Goal: Book appointment/travel/reservation

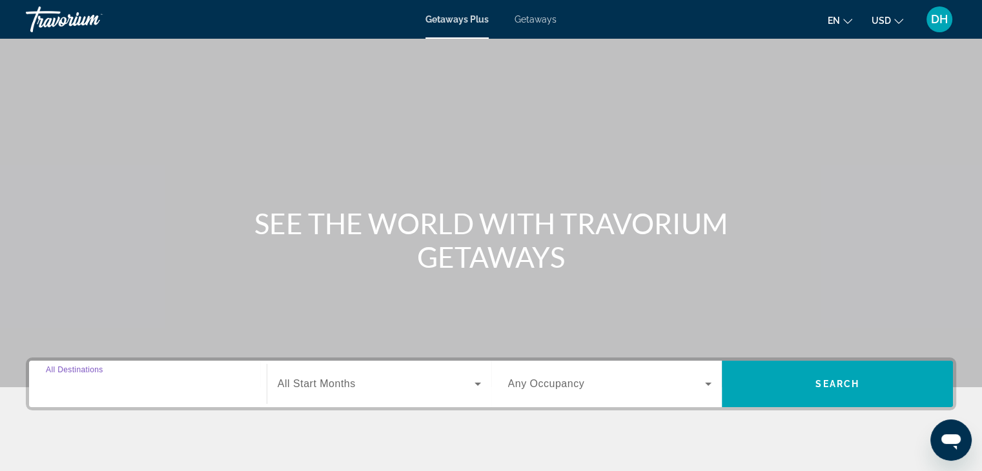
click at [167, 379] on input "Destination All Destinations" at bounding box center [148, 384] width 204 height 15
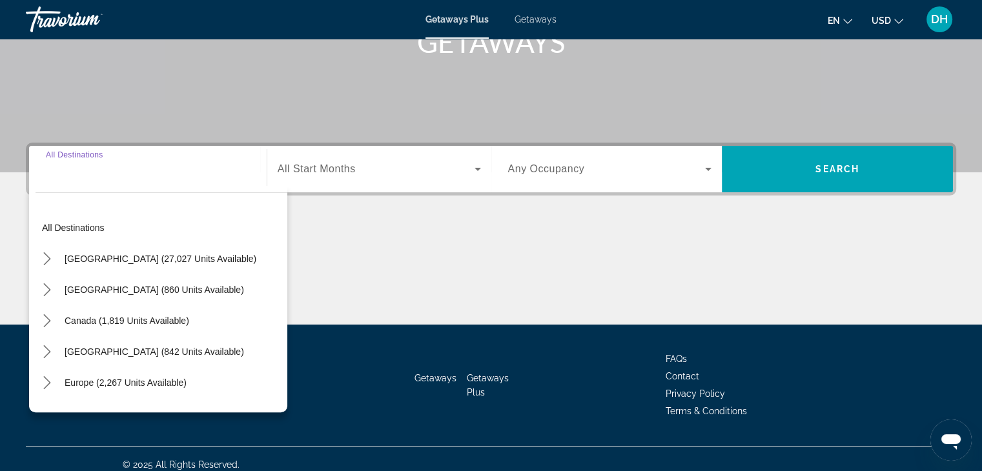
scroll to position [227, 0]
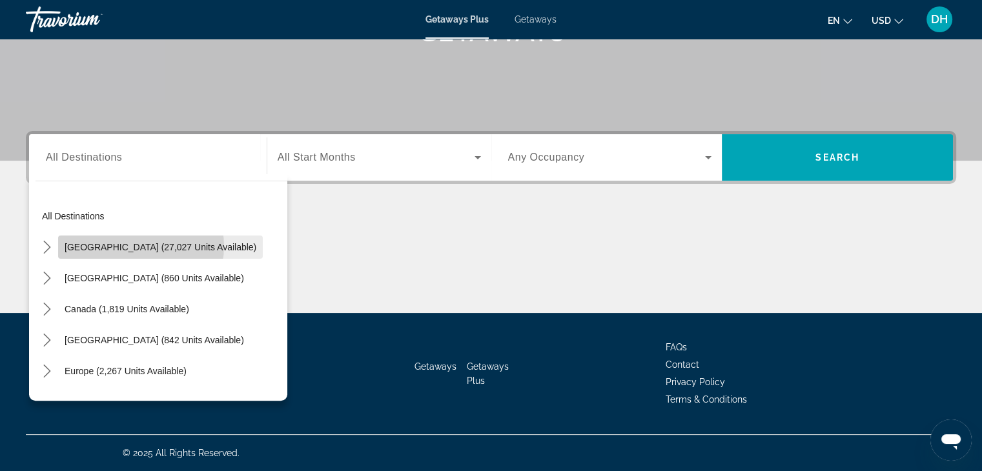
click at [139, 246] on span "[GEOGRAPHIC_DATA] (27,027 units available)" at bounding box center [161, 247] width 192 height 10
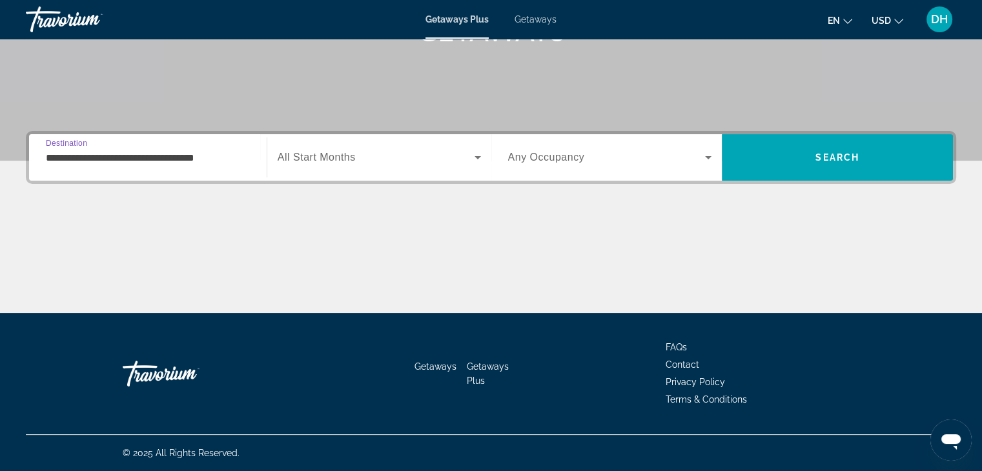
click at [220, 158] on input "**********" at bounding box center [148, 157] width 204 height 15
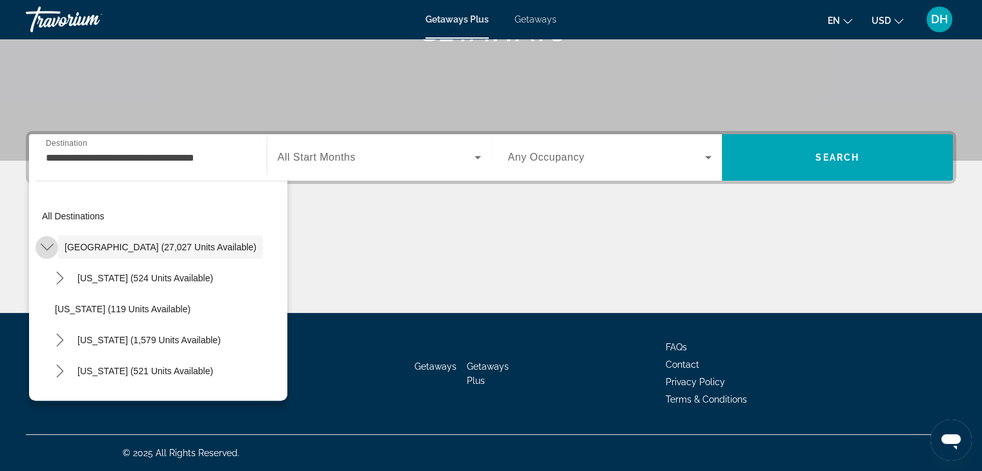
click at [45, 249] on icon "Toggle United States (27,027 units available) submenu" at bounding box center [47, 247] width 13 height 13
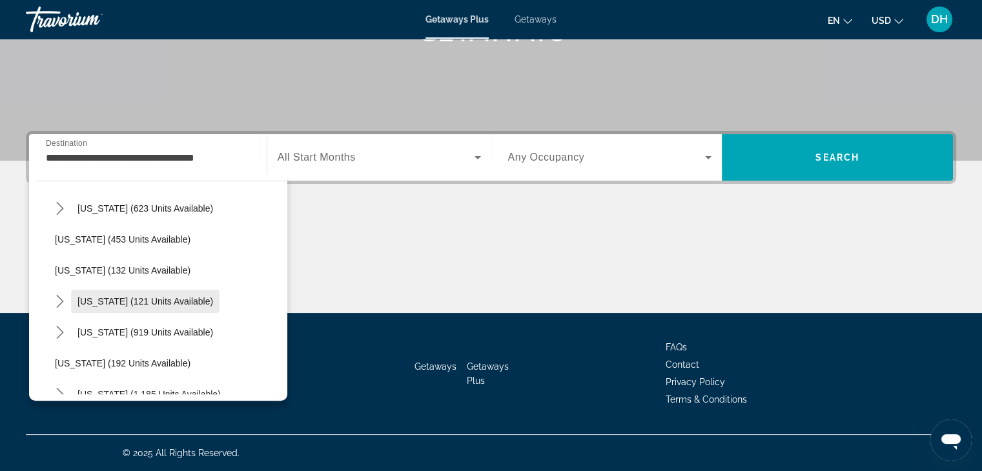
scroll to position [691, 0]
click at [79, 300] on span "[US_STATE] (121 units available)" at bounding box center [145, 300] width 136 height 10
type input "**********"
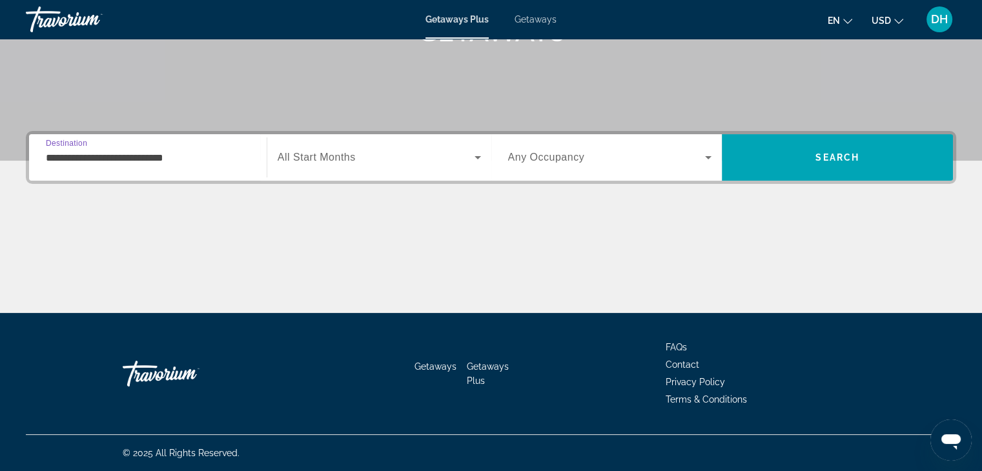
click at [384, 163] on span "Search widget" at bounding box center [376, 157] width 197 height 15
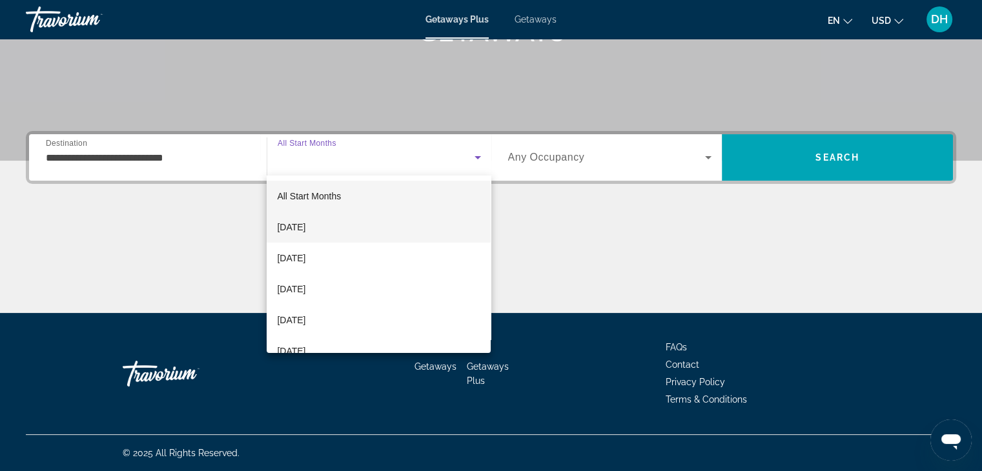
click at [337, 231] on mat-option "[DATE]" at bounding box center [379, 227] width 224 height 31
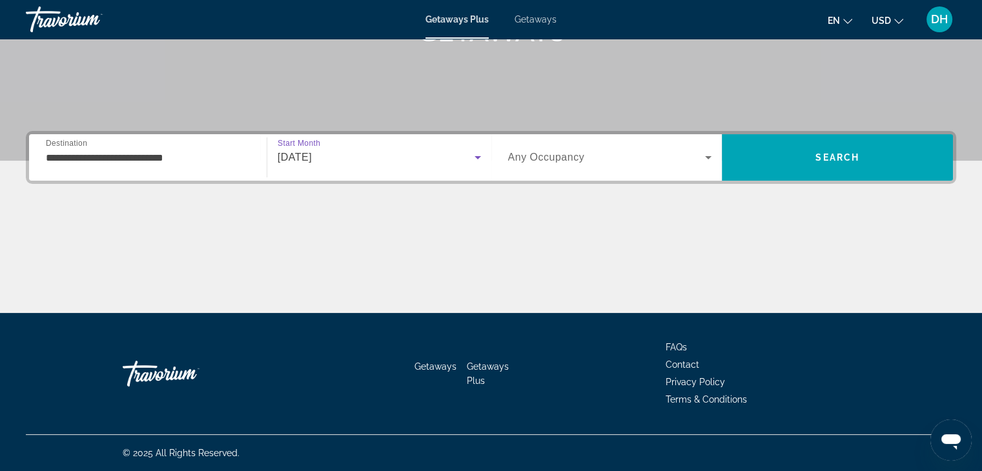
click at [602, 154] on span "Search widget" at bounding box center [607, 157] width 198 height 15
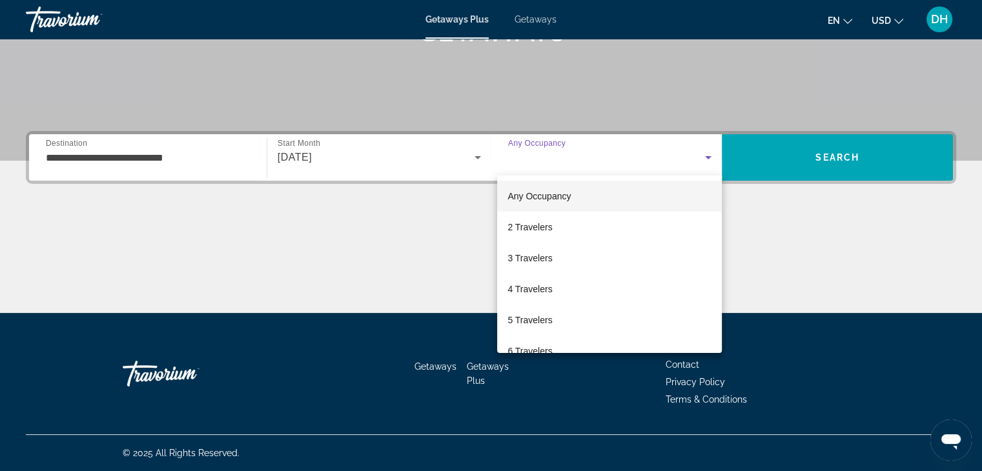
click at [630, 154] on div at bounding box center [491, 235] width 982 height 471
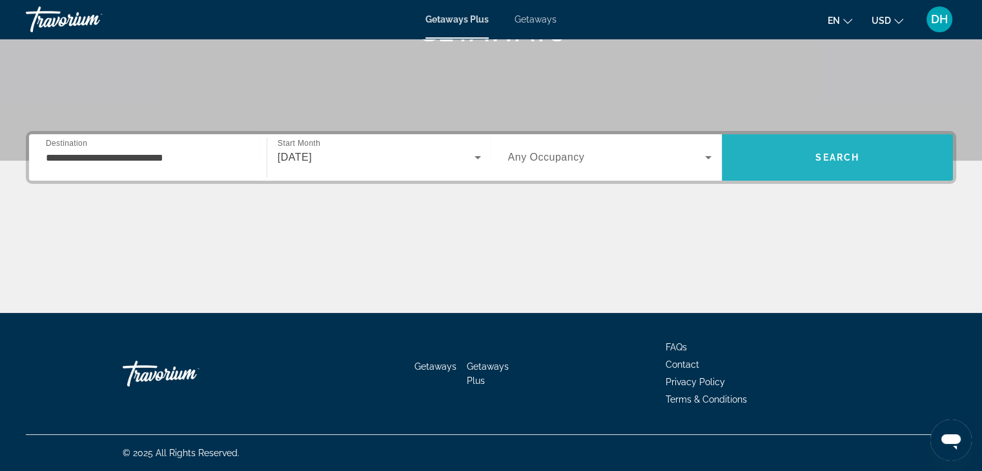
click at [803, 160] on span "Search" at bounding box center [837, 157] width 231 height 31
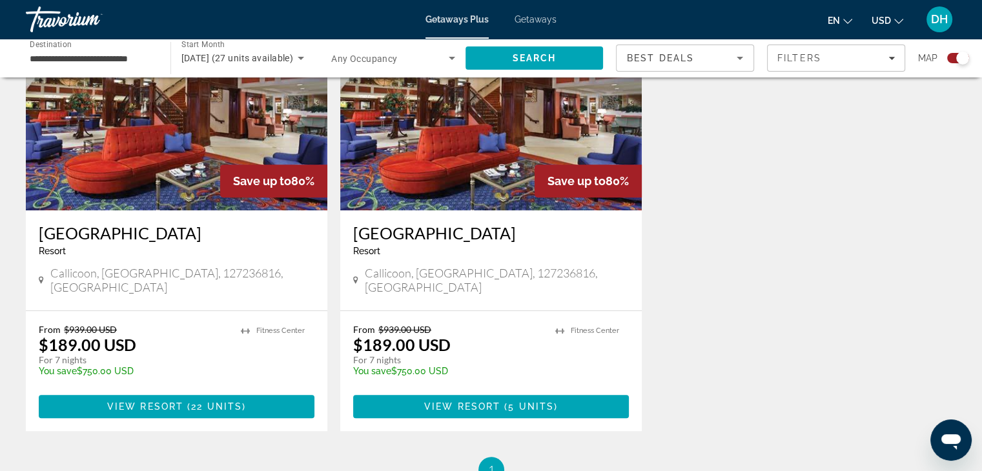
scroll to position [506, 0]
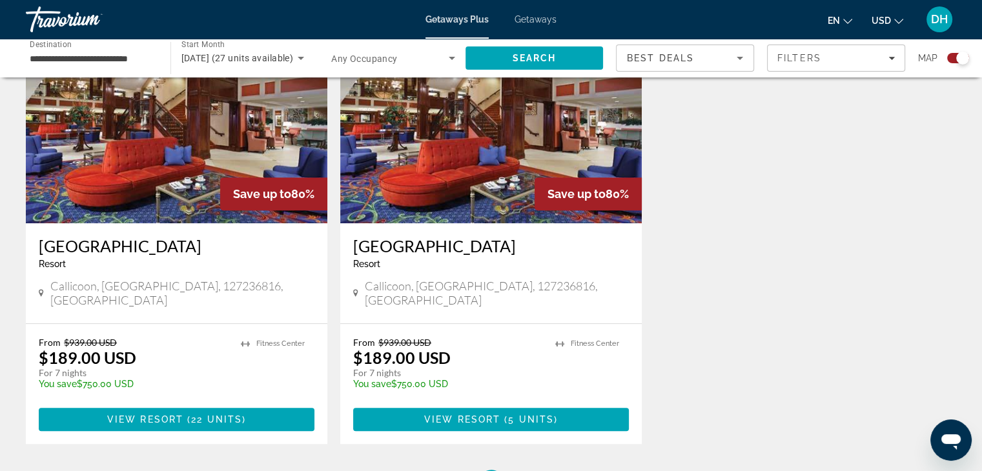
click at [132, 248] on h3 "[GEOGRAPHIC_DATA]" at bounding box center [177, 245] width 276 height 19
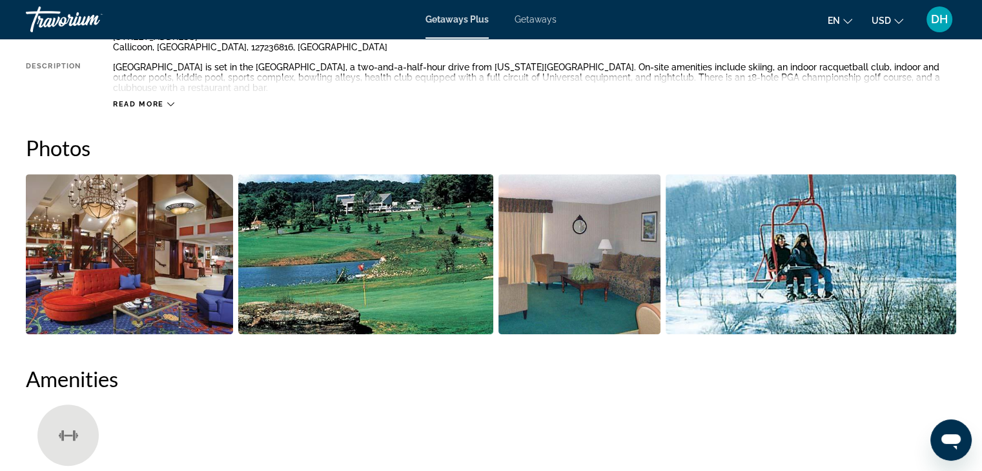
scroll to position [517, 0]
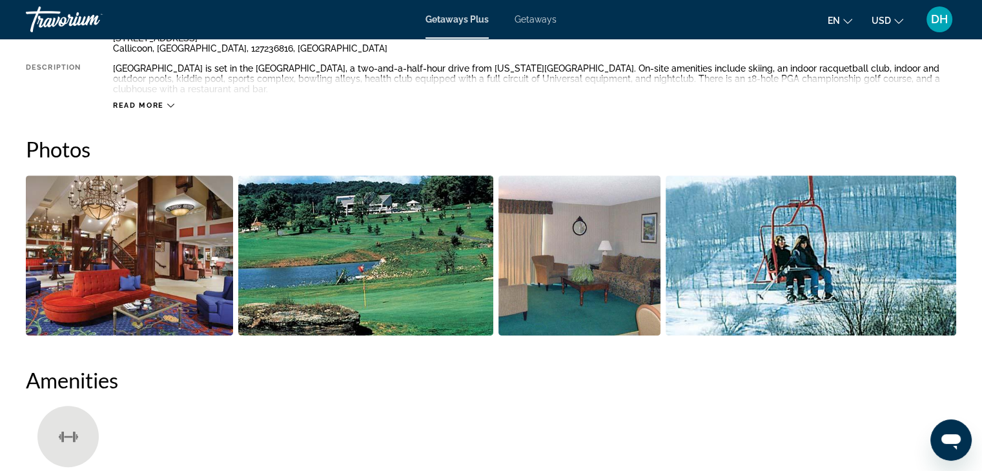
click at [145, 209] on img "Open full-screen image slider" at bounding box center [129, 256] width 207 height 160
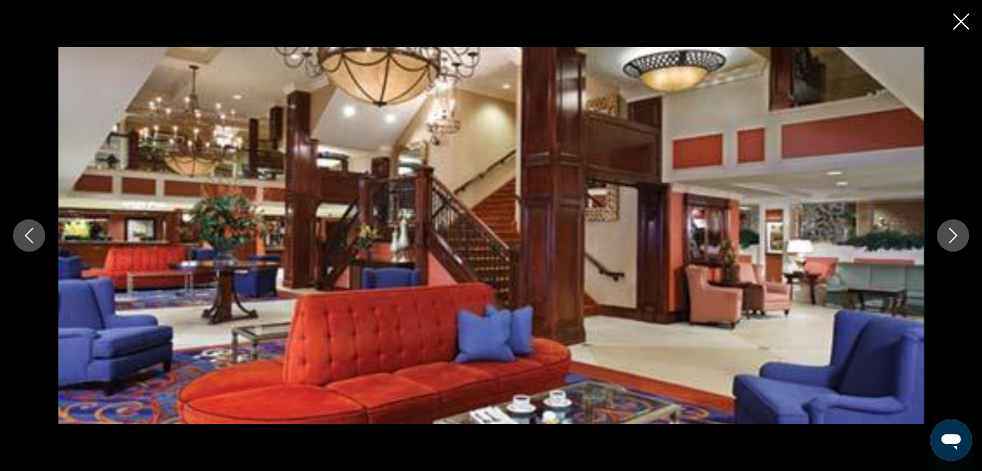
click at [964, 238] on button "Next image" at bounding box center [953, 236] width 32 height 32
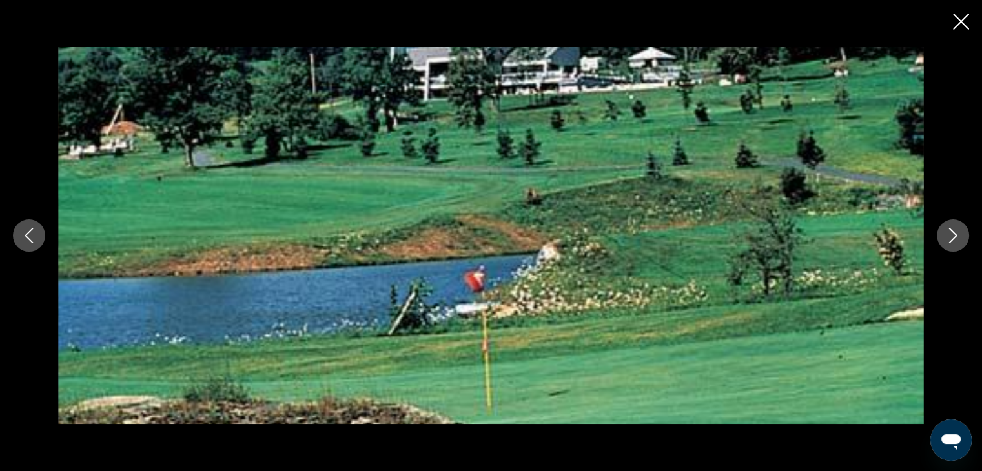
click at [960, 238] on icon "Next image" at bounding box center [952, 235] width 15 height 15
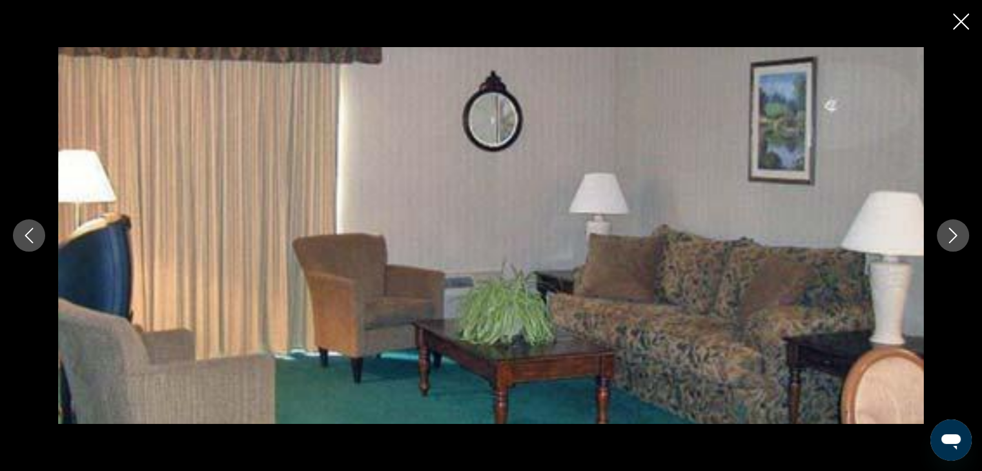
click at [960, 238] on icon "Next image" at bounding box center [952, 235] width 15 height 15
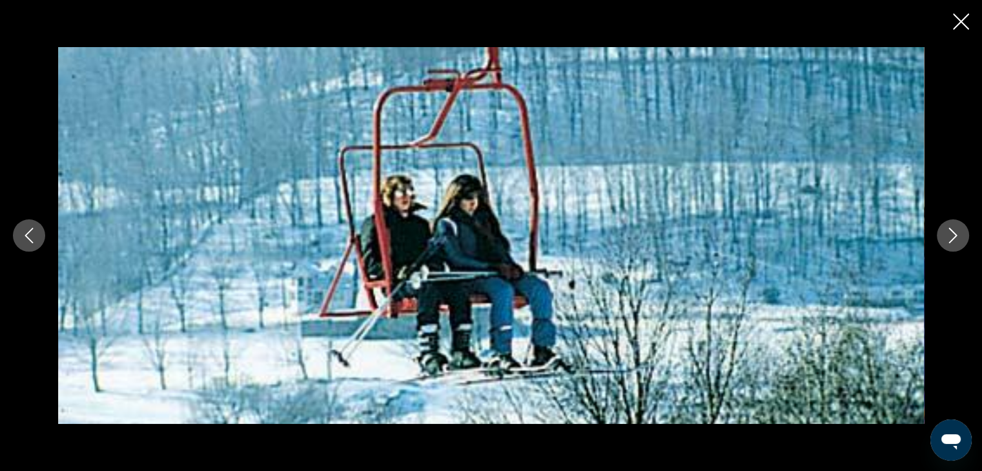
click at [960, 238] on icon "Next image" at bounding box center [952, 235] width 15 height 15
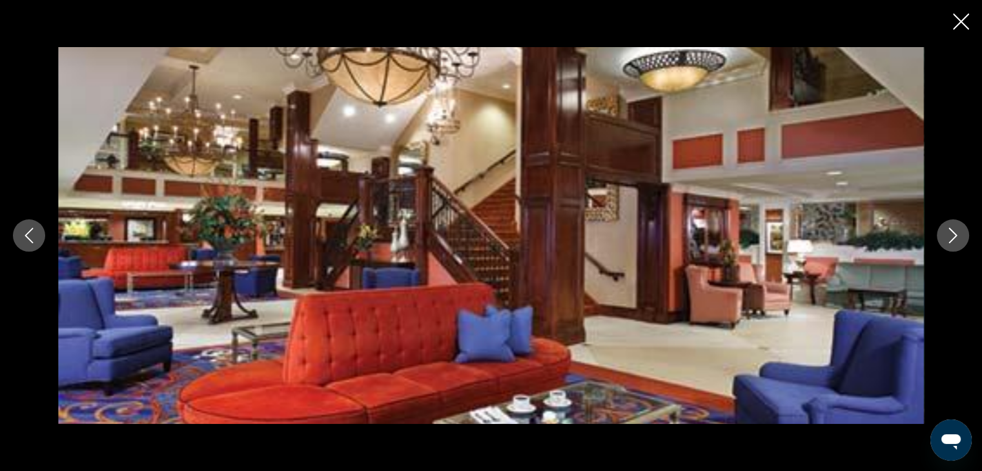
click at [960, 238] on icon "Next image" at bounding box center [952, 235] width 15 height 15
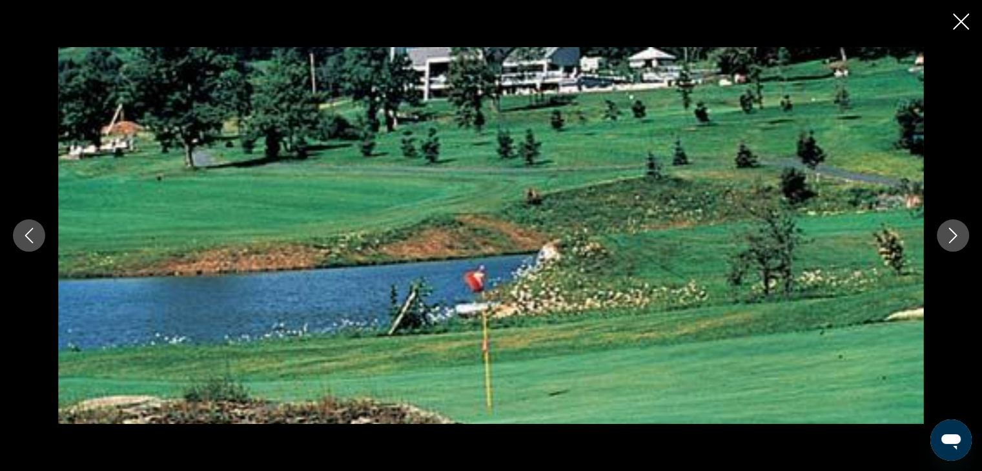
click at [960, 238] on icon "Next image" at bounding box center [952, 235] width 15 height 15
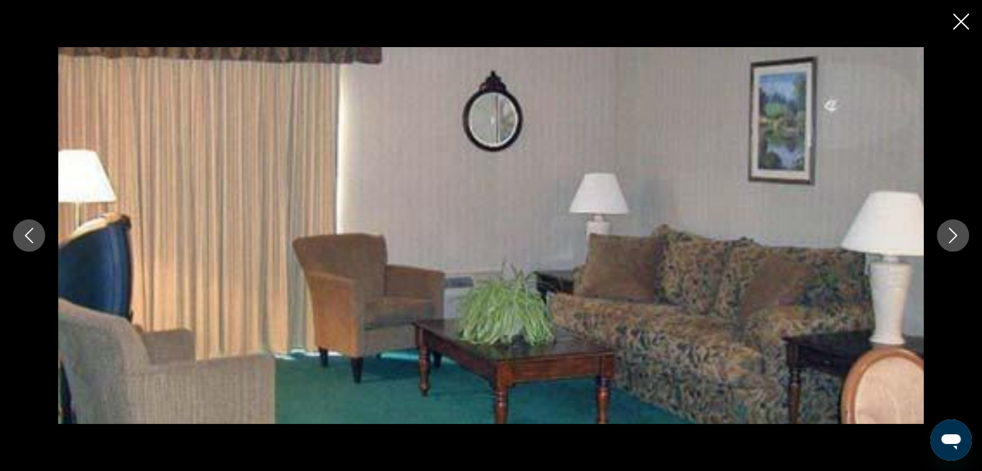
click at [960, 238] on icon "Next image" at bounding box center [952, 235] width 15 height 15
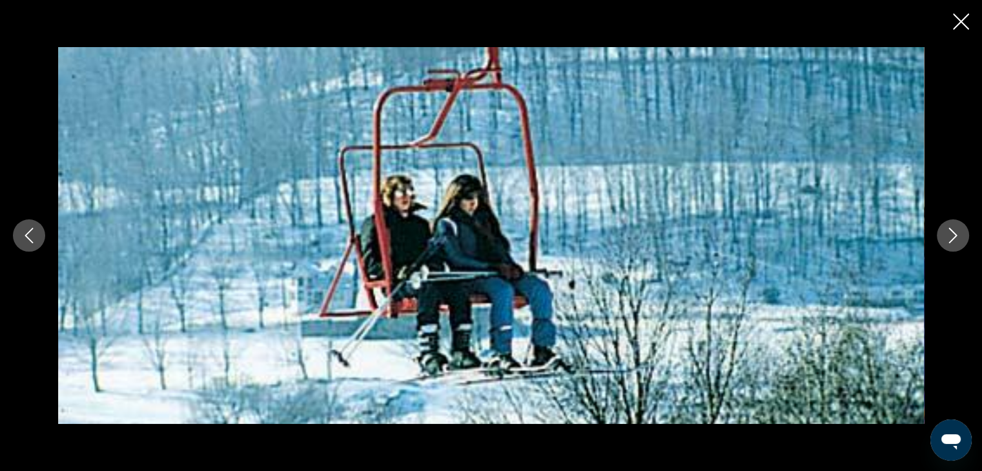
click at [960, 238] on icon "Next image" at bounding box center [952, 235] width 15 height 15
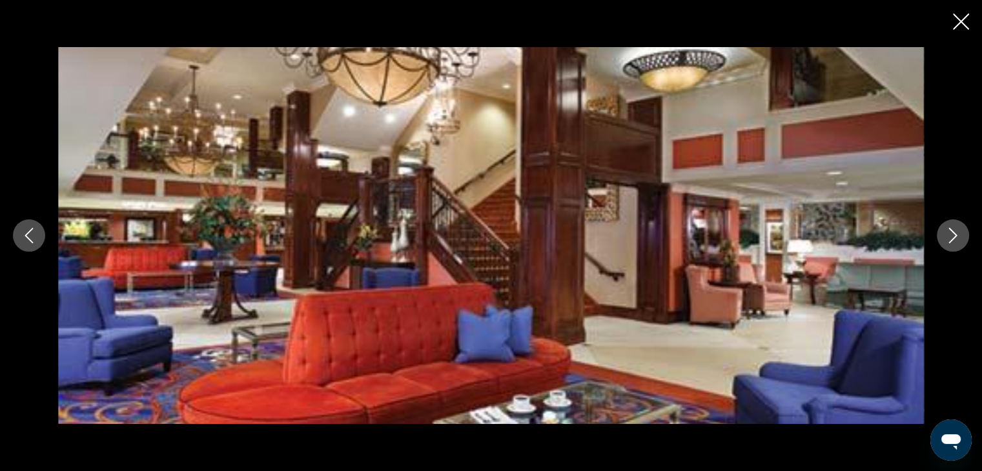
click at [962, 21] on icon "Close slideshow" at bounding box center [961, 22] width 16 height 16
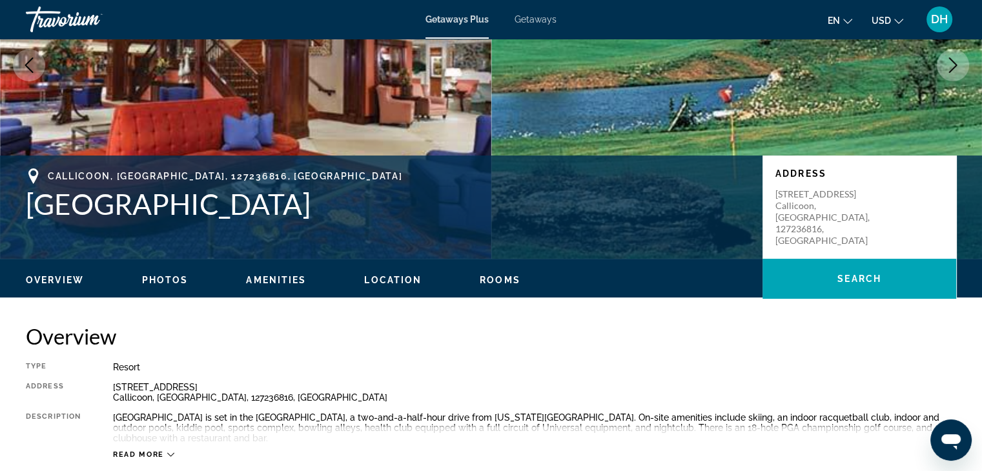
click at [370, 283] on span "Location" at bounding box center [392, 280] width 57 height 10
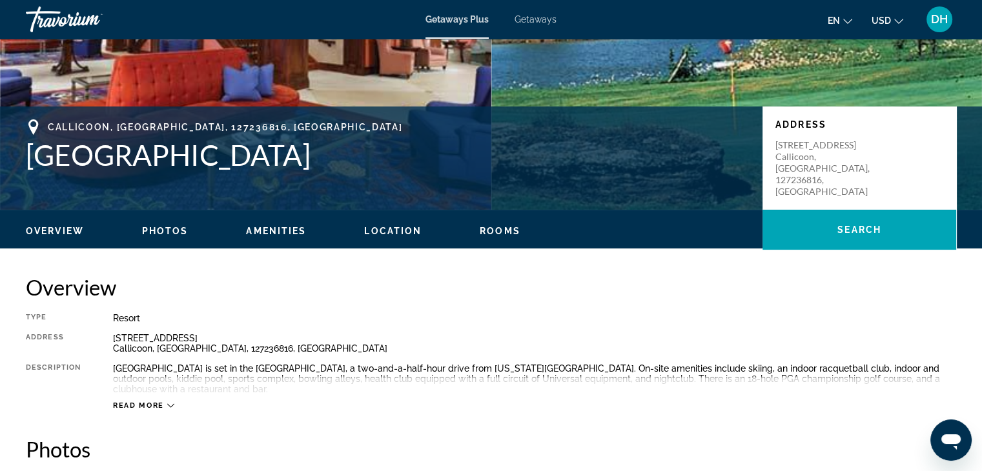
scroll to position [0, 0]
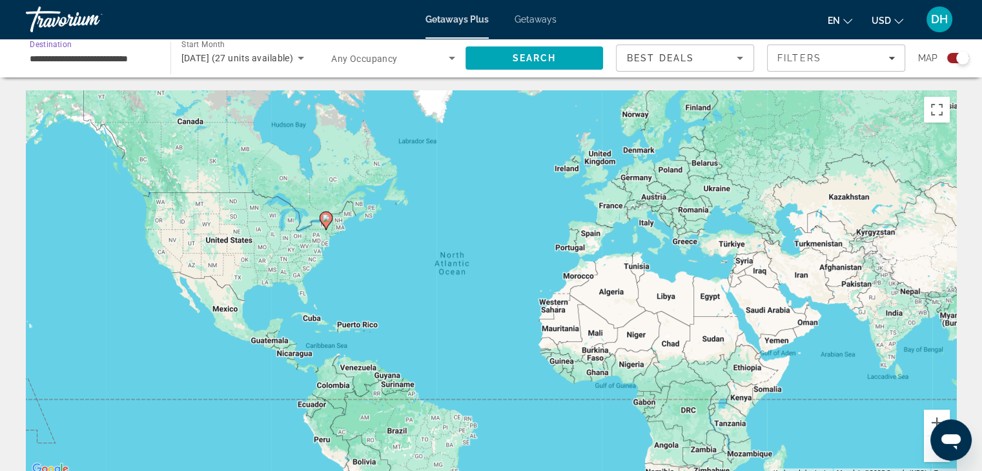
click at [127, 62] on input "**********" at bounding box center [92, 58] width 124 height 15
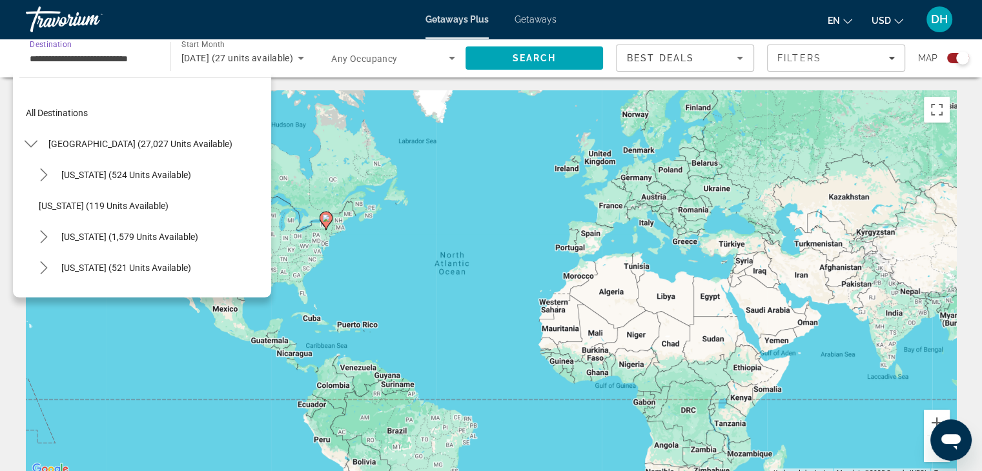
scroll to position [697, 0]
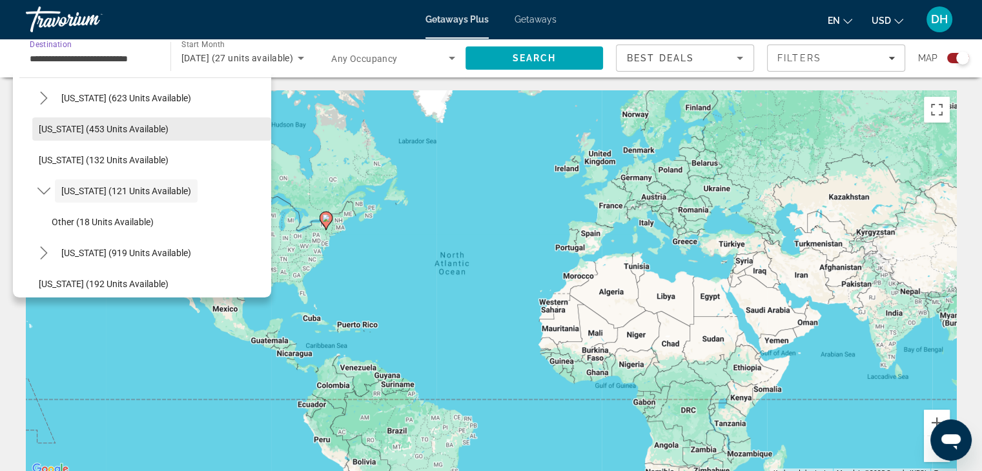
click at [80, 125] on span "[US_STATE] (453 units available)" at bounding box center [104, 129] width 130 height 10
type input "**********"
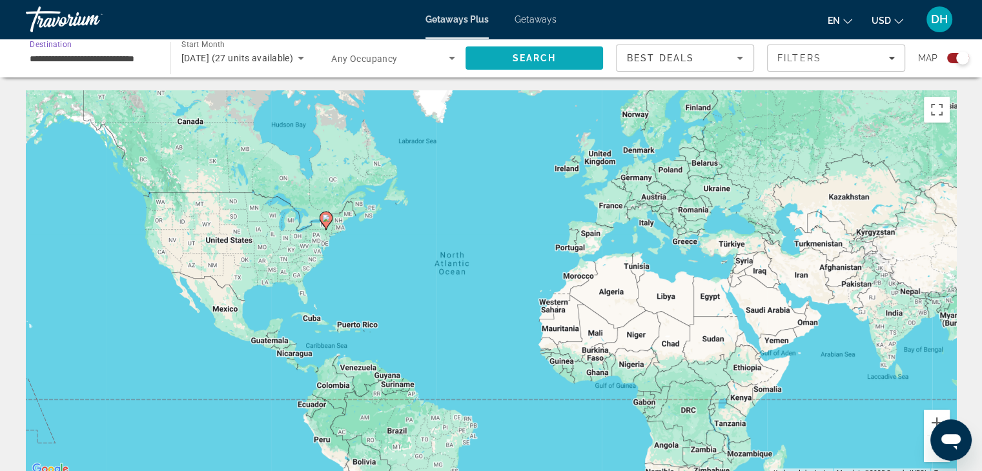
click at [563, 58] on span "Search" at bounding box center [535, 58] width 138 height 31
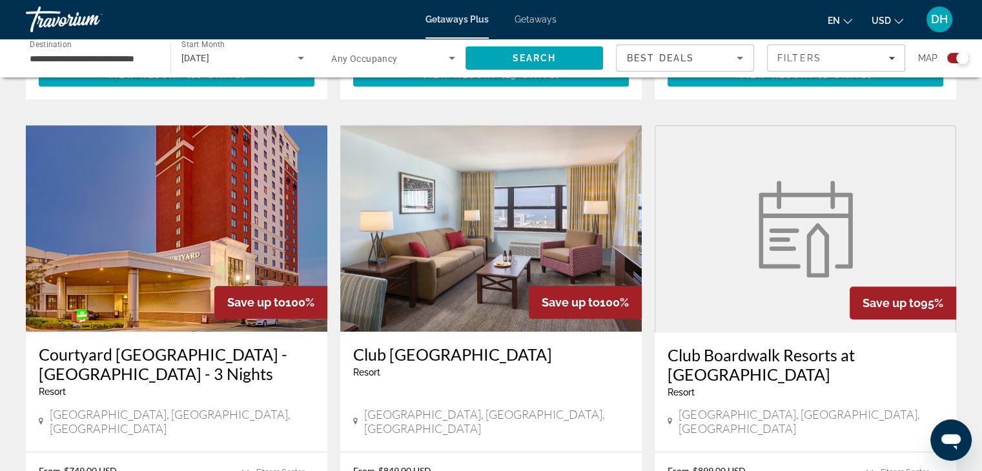
scroll to position [904, 0]
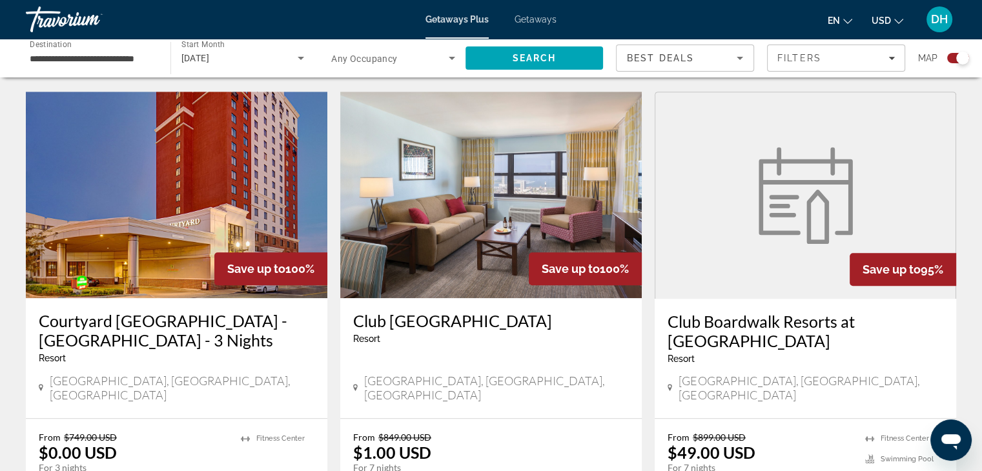
click at [234, 311] on h3 "Courtyard [GEOGRAPHIC_DATA] - [GEOGRAPHIC_DATA] - 3 Nights" at bounding box center [177, 330] width 276 height 39
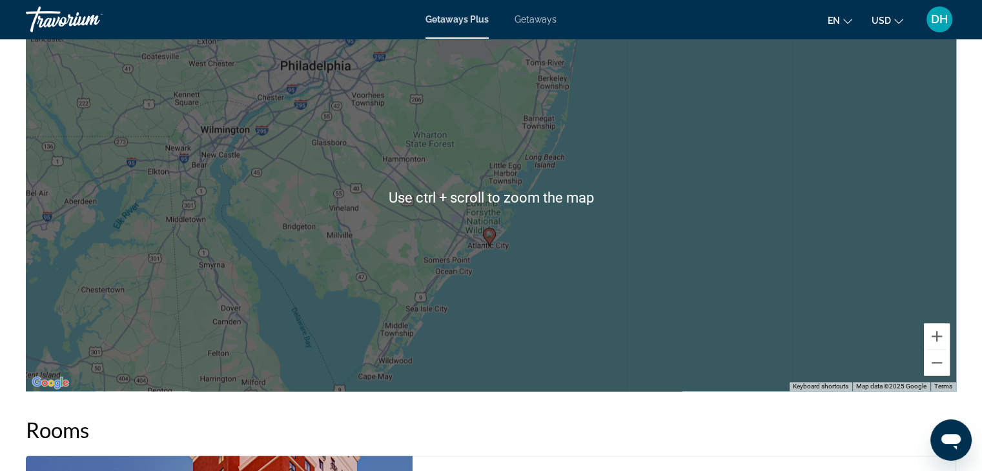
scroll to position [1501, 0]
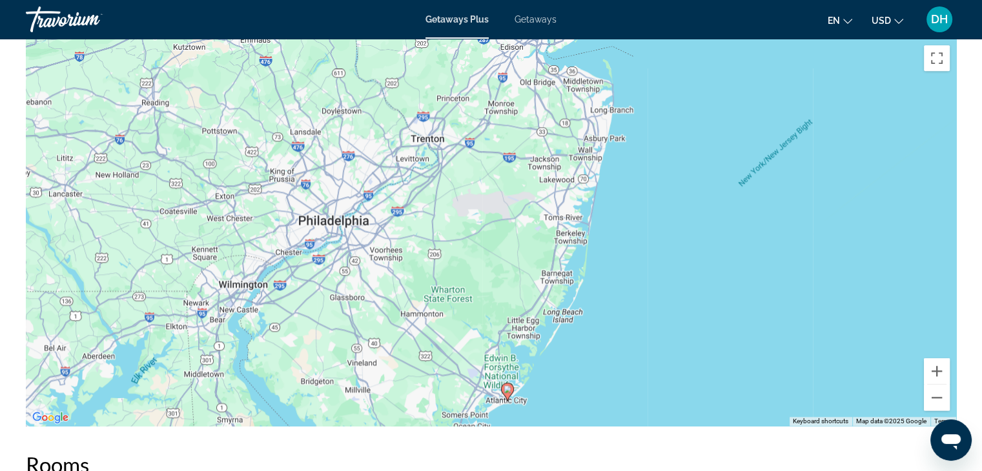
drag, startPoint x: 523, startPoint y: 204, endPoint x: 541, endPoint y: 333, distance: 129.7
click at [541, 333] on div "To activate drag with keyboard, press Alt + Enter. Once in keyboard drag state,…" at bounding box center [491, 232] width 931 height 387
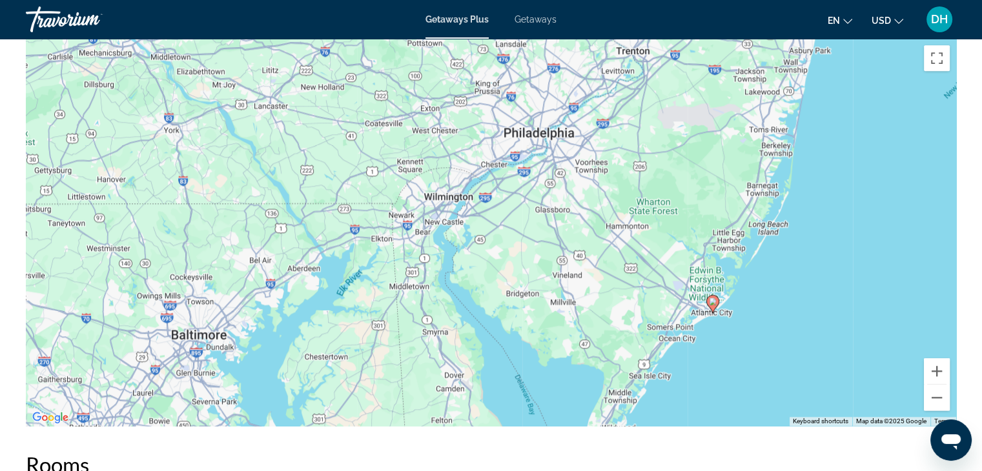
drag, startPoint x: 536, startPoint y: 271, endPoint x: 749, endPoint y: 174, distance: 233.8
click at [749, 174] on div "To activate drag with keyboard, press Alt + Enter. Once in keyboard drag state,…" at bounding box center [491, 232] width 931 height 387
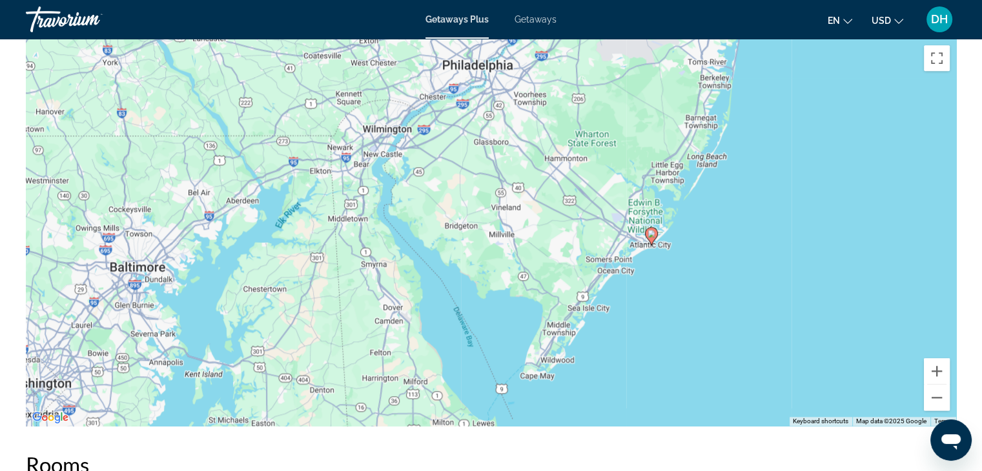
drag, startPoint x: 547, startPoint y: 258, endPoint x: 498, endPoint y: 178, distance: 93.4
click at [498, 178] on div "To activate drag with keyboard, press Alt + Enter. Once in keyboard drag state,…" at bounding box center [491, 232] width 931 height 387
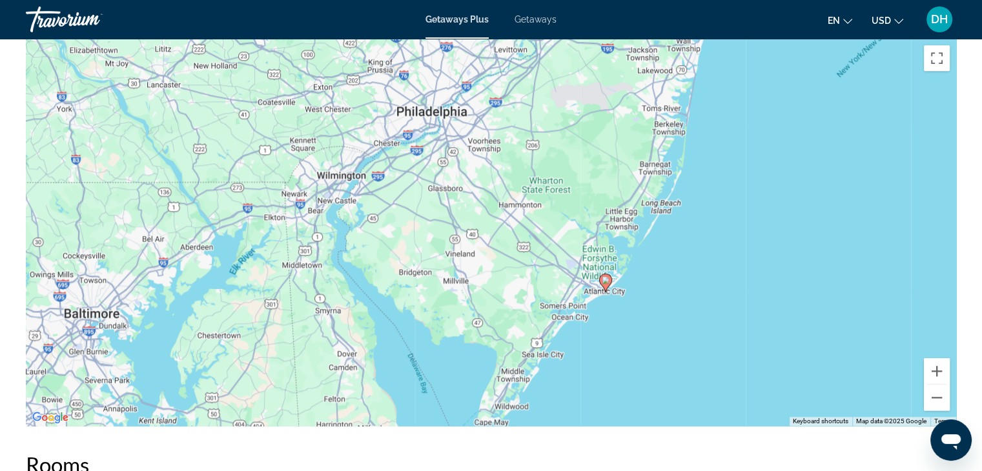
drag, startPoint x: 609, startPoint y: 130, endPoint x: 494, endPoint y: 307, distance: 211.5
click at [494, 307] on div "To activate drag with keyboard, press Alt + Enter. Once in keyboard drag state,…" at bounding box center [491, 232] width 931 height 387
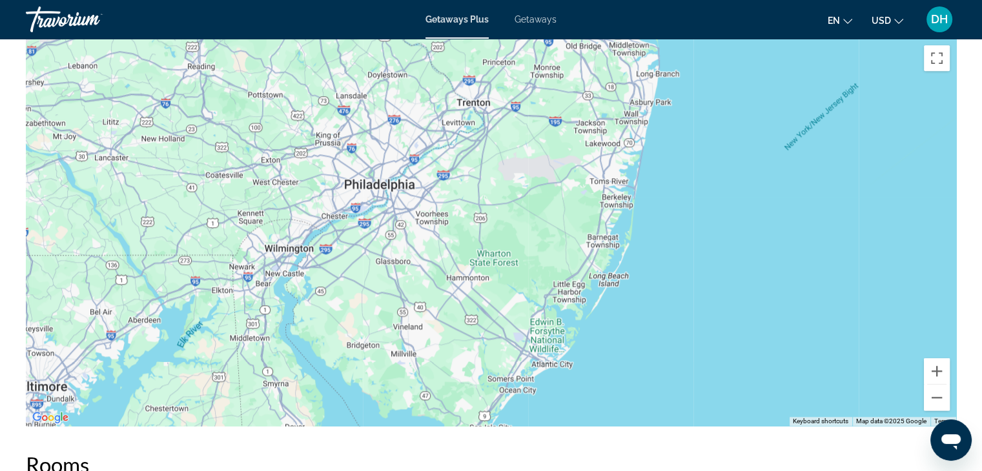
drag, startPoint x: 601, startPoint y: 192, endPoint x: 695, endPoint y: -6, distance: 219.3
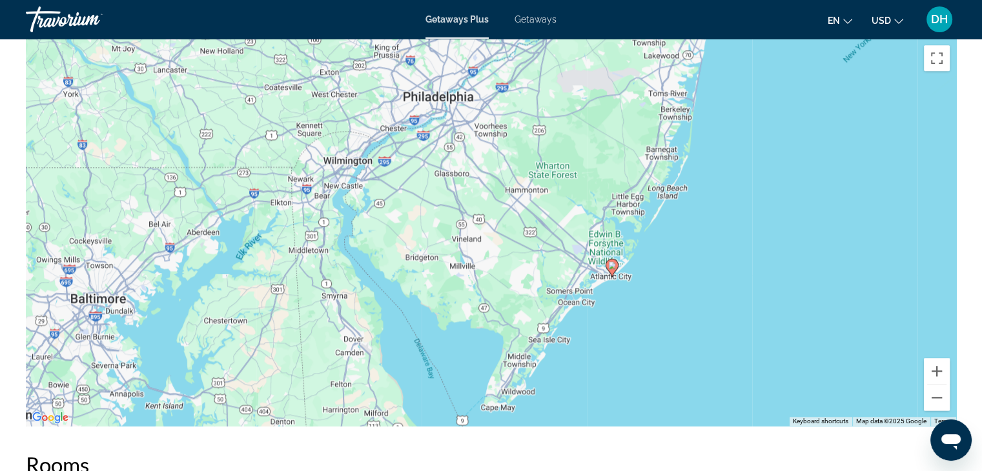
drag, startPoint x: 499, startPoint y: 228, endPoint x: 553, endPoint y: 143, distance: 101.0
click at [553, 143] on div "To activate drag with keyboard, press Alt + Enter. Once in keyboard drag state,…" at bounding box center [491, 232] width 931 height 387
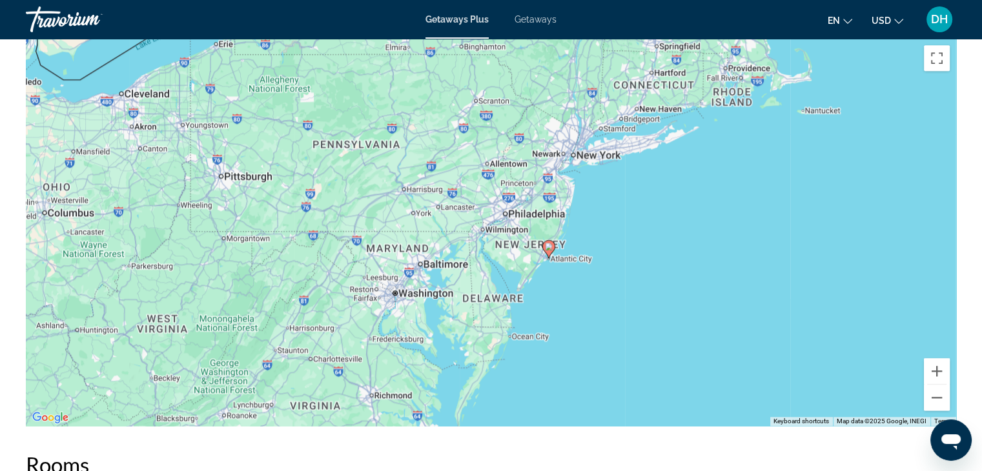
drag, startPoint x: 593, startPoint y: 156, endPoint x: 575, endPoint y: 236, distance: 82.0
click at [575, 236] on div "To activate drag with keyboard, press Alt + Enter. Once in keyboard drag state,…" at bounding box center [491, 232] width 931 height 387
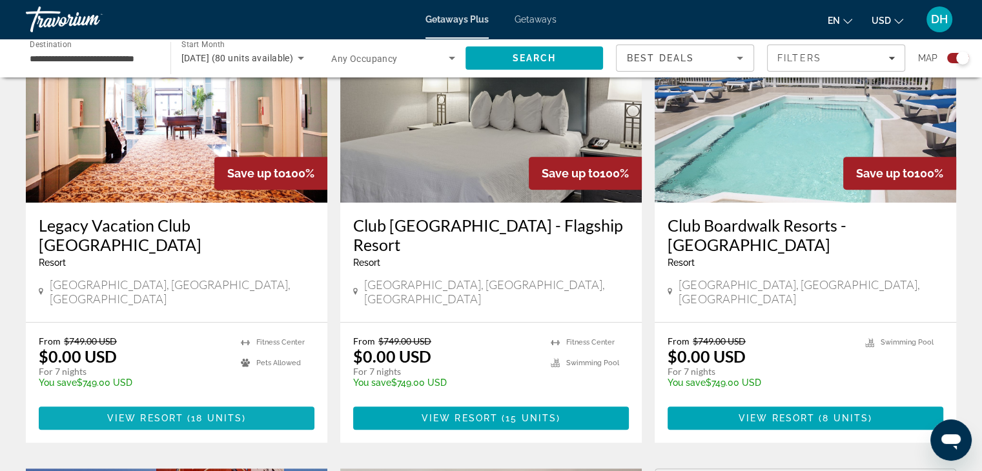
scroll to position [528, 0]
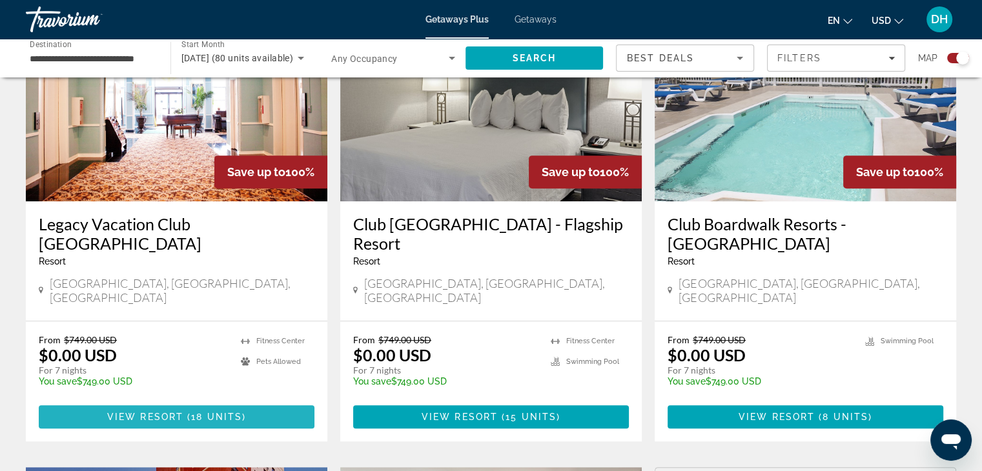
click at [144, 412] on span "View Resort" at bounding box center [145, 417] width 76 height 10
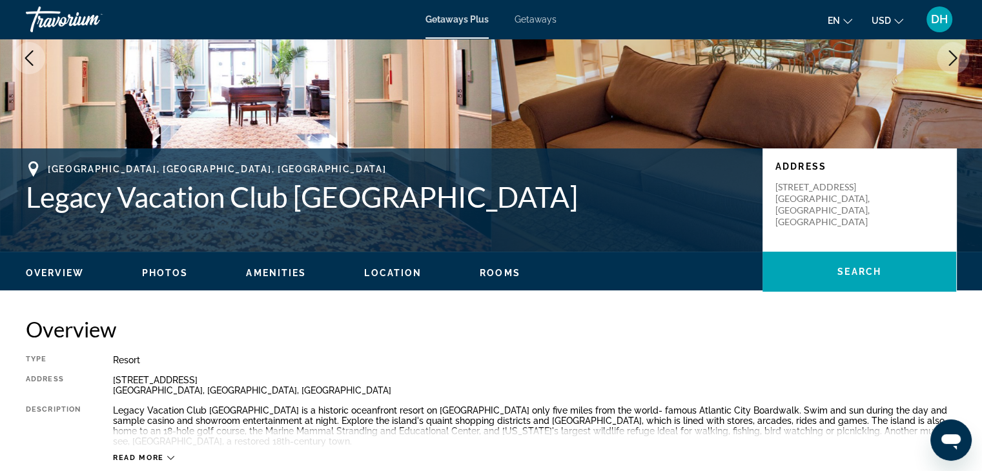
click at [392, 272] on span "Location" at bounding box center [392, 273] width 57 height 10
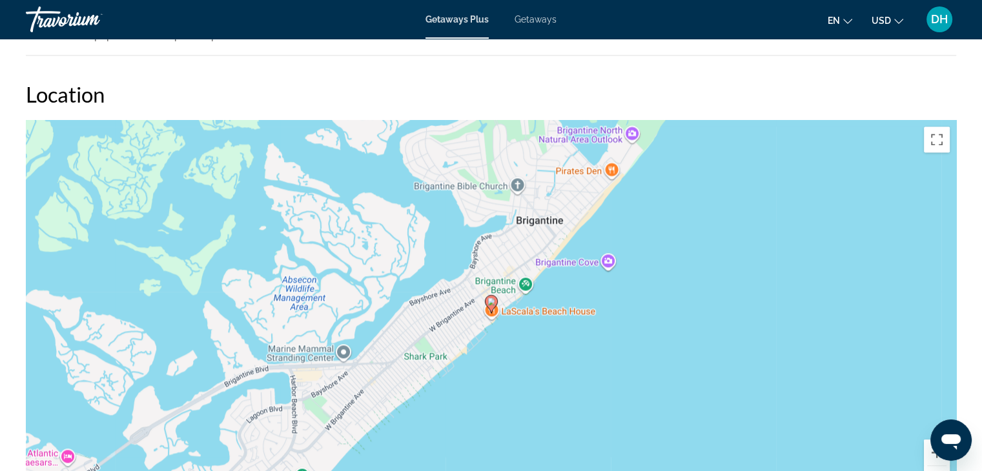
scroll to position [1825, 0]
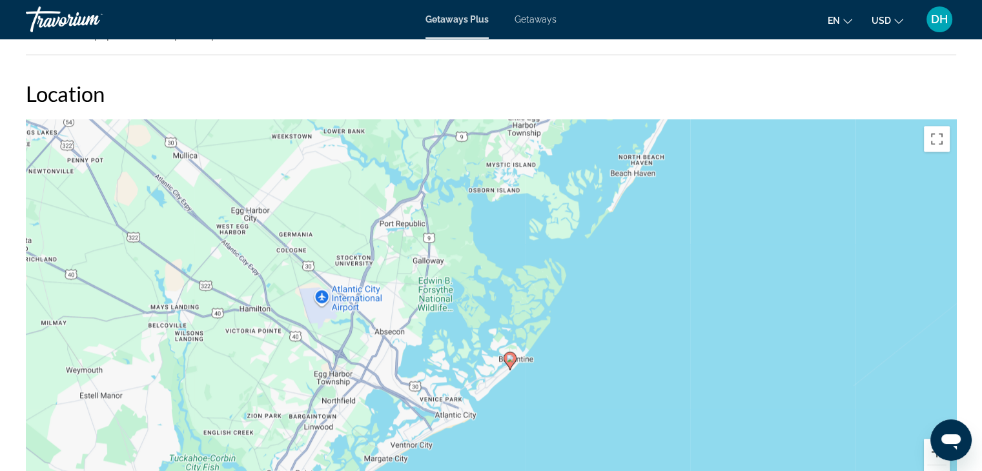
drag, startPoint x: 456, startPoint y: 187, endPoint x: 486, endPoint y: 362, distance: 178.3
click at [486, 362] on div "To activate drag with keyboard, press Alt + Enter. Once in keyboard drag state,…" at bounding box center [491, 312] width 931 height 387
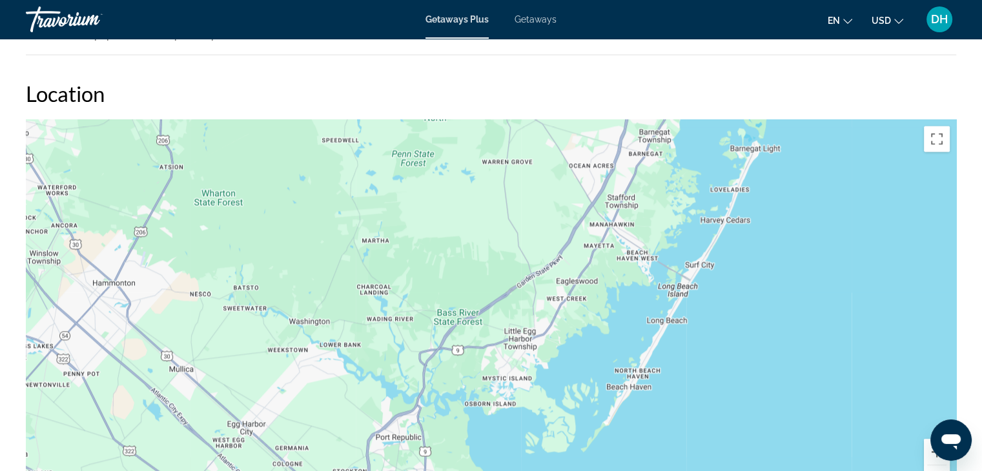
drag, startPoint x: 552, startPoint y: 261, endPoint x: 542, endPoint y: 427, distance: 166.2
click at [542, 427] on div "To activate drag with keyboard, press Alt + Enter. Once in keyboard drag state,…" at bounding box center [491, 312] width 931 height 387
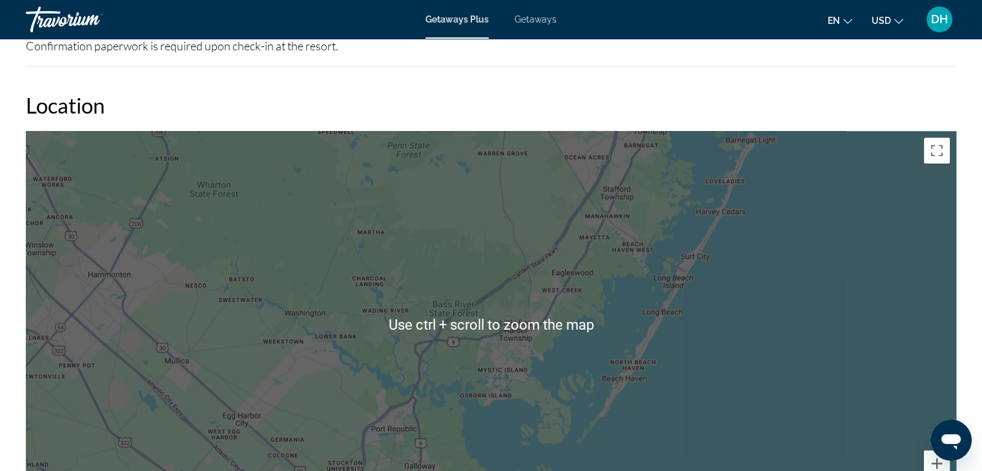
scroll to position [1815, 0]
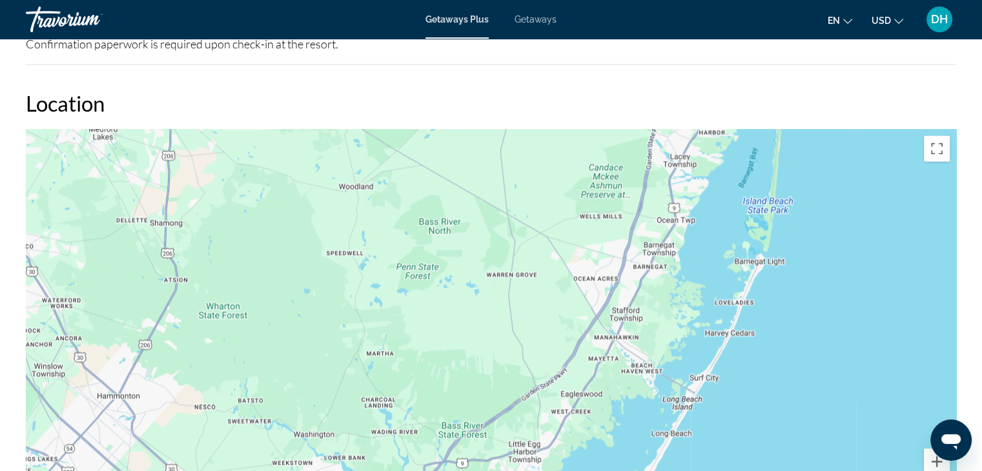
drag, startPoint x: 446, startPoint y: 305, endPoint x: 445, endPoint y: 429, distance: 123.4
click at [445, 429] on div "To activate drag with keyboard, press Alt + Enter. Once in keyboard drag state,…" at bounding box center [491, 322] width 931 height 387
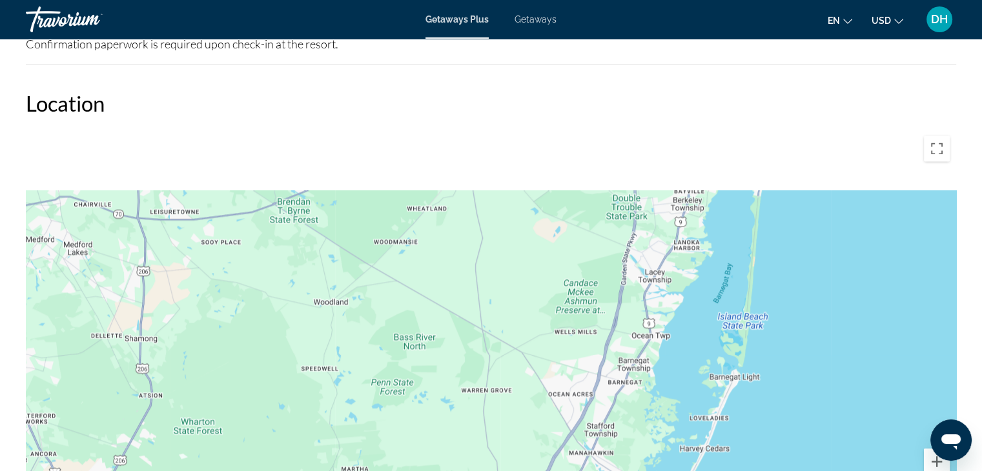
drag, startPoint x: 586, startPoint y: 231, endPoint x: 584, endPoint y: 365, distance: 134.3
click at [582, 365] on div "Main content" at bounding box center [491, 322] width 931 height 387
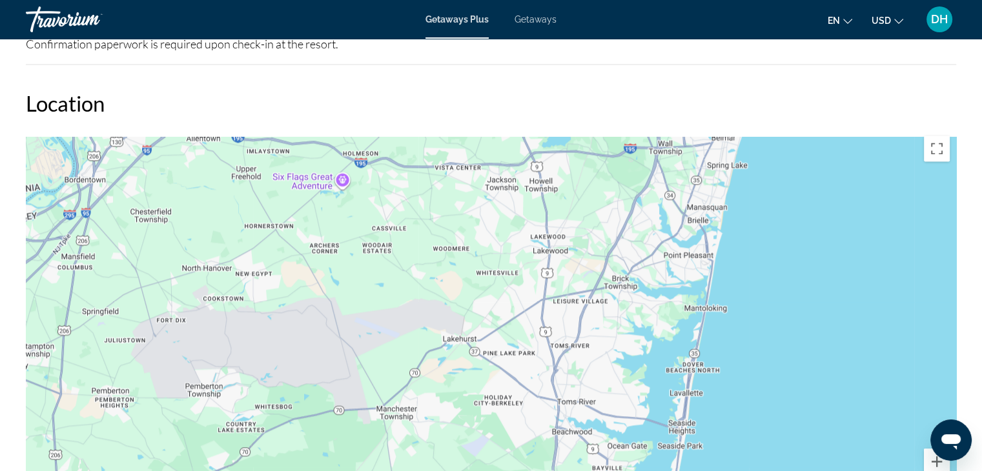
drag, startPoint x: 610, startPoint y: 297, endPoint x: 533, endPoint y: 409, distance: 135.8
click at [533, 409] on div "Main content" at bounding box center [491, 322] width 931 height 387
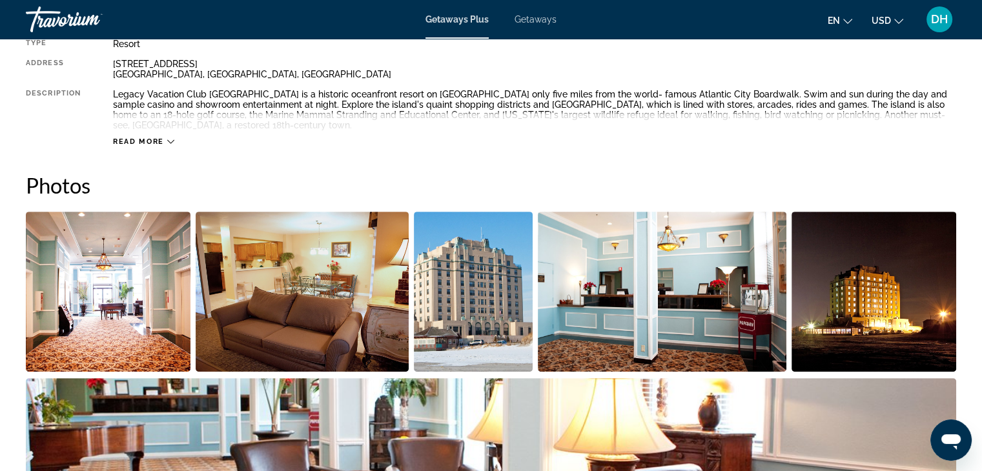
scroll to position [482, 0]
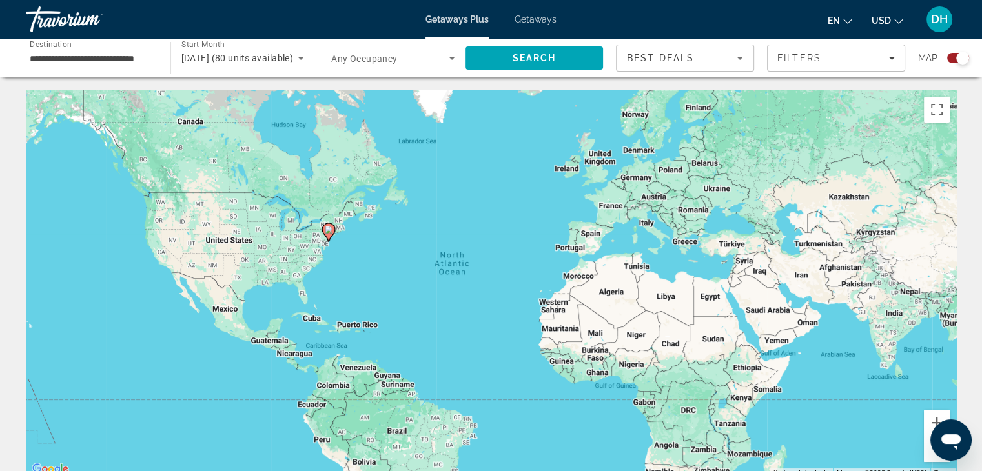
click at [127, 61] on input "**********" at bounding box center [92, 58] width 124 height 15
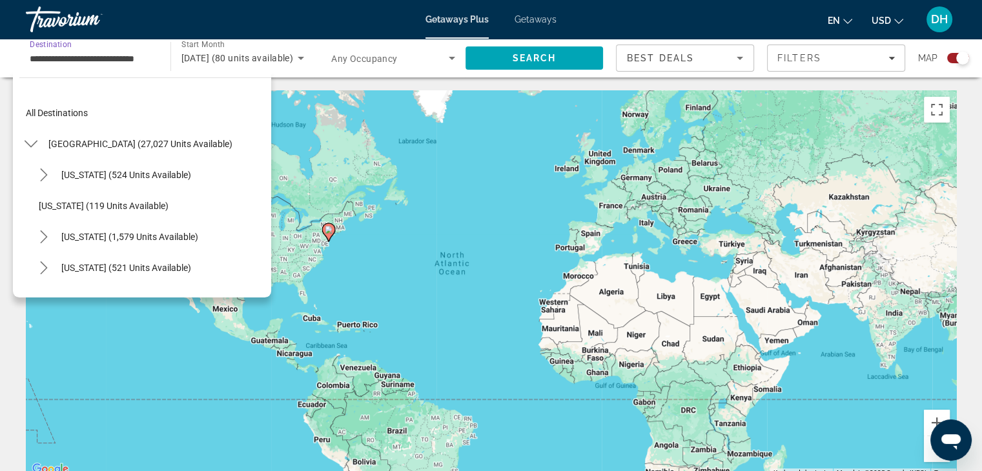
scroll to position [635, 0]
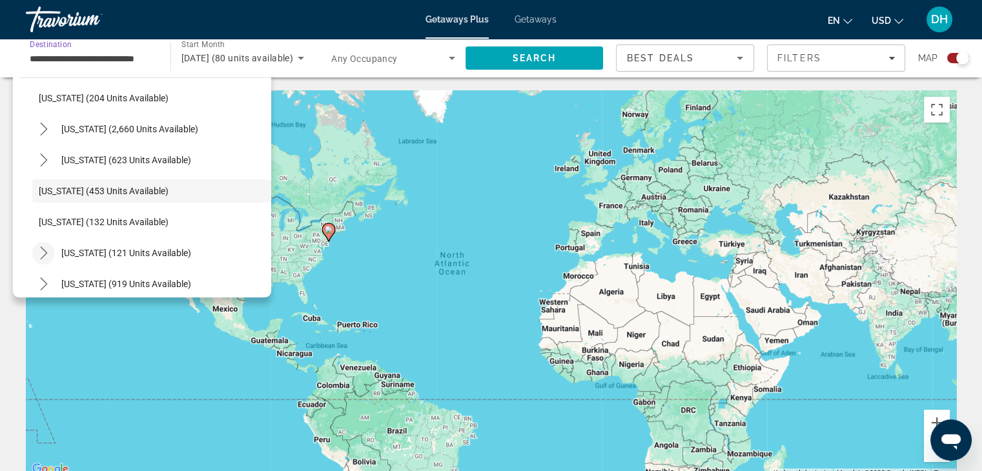
click at [41, 250] on icon "Toggle New York (121 units available) submenu" at bounding box center [43, 253] width 13 height 13
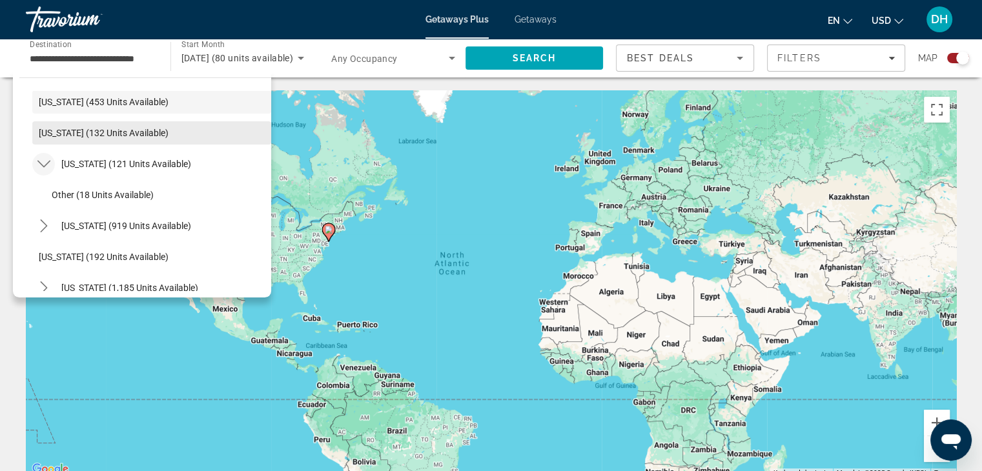
scroll to position [735, 0]
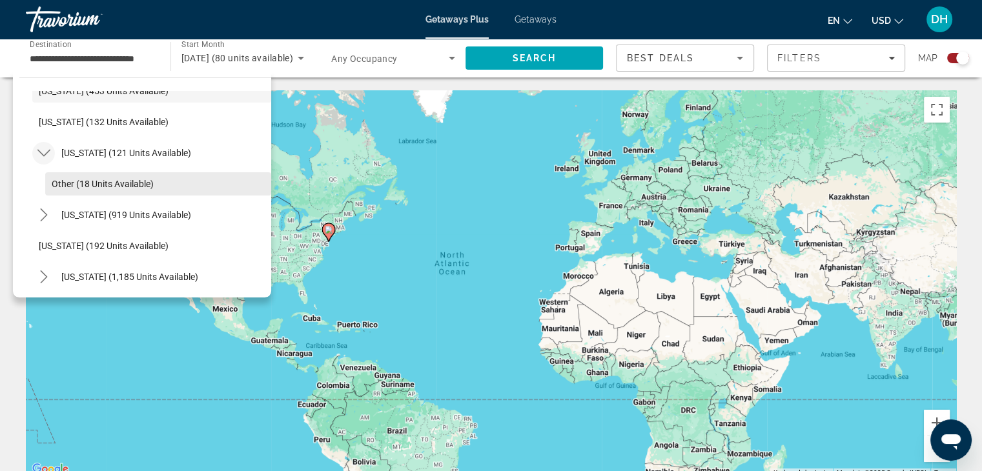
click at [80, 174] on span "Select destination: Other (18 units available)" at bounding box center [158, 184] width 226 height 31
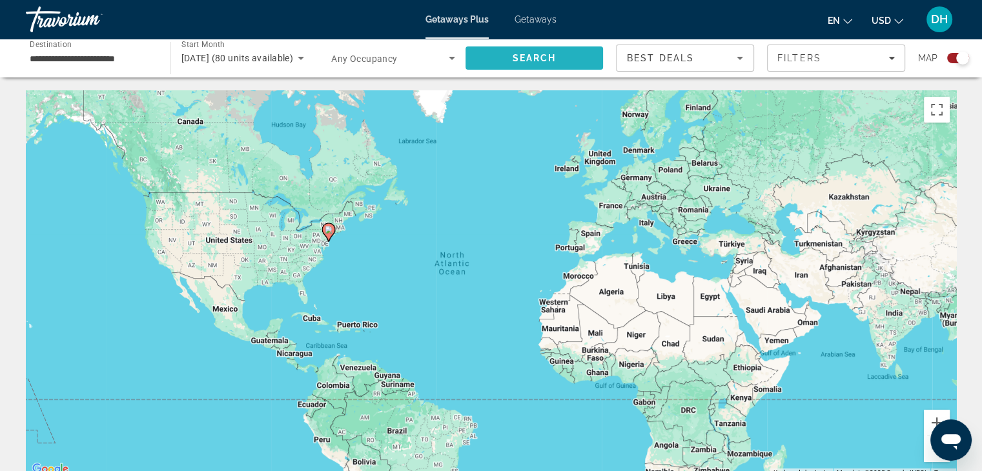
click at [536, 63] on span "Search" at bounding box center [535, 58] width 138 height 31
click at [112, 61] on input "**********" at bounding box center [92, 58] width 124 height 15
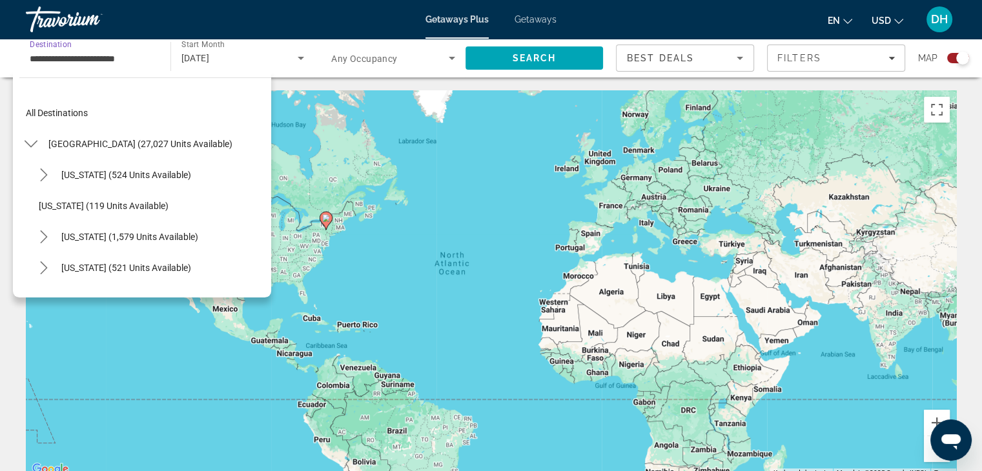
scroll to position [728, 0]
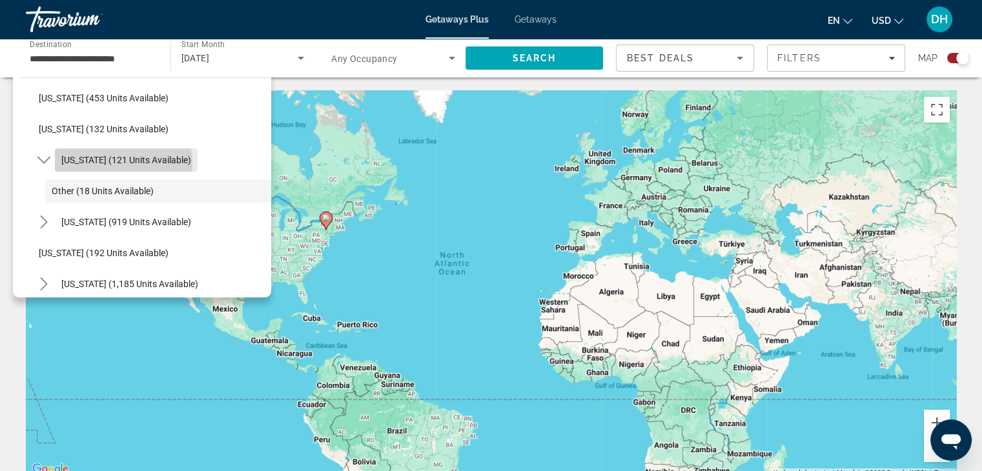
click at [83, 165] on span "[US_STATE] (121 units available)" at bounding box center [126, 160] width 130 height 10
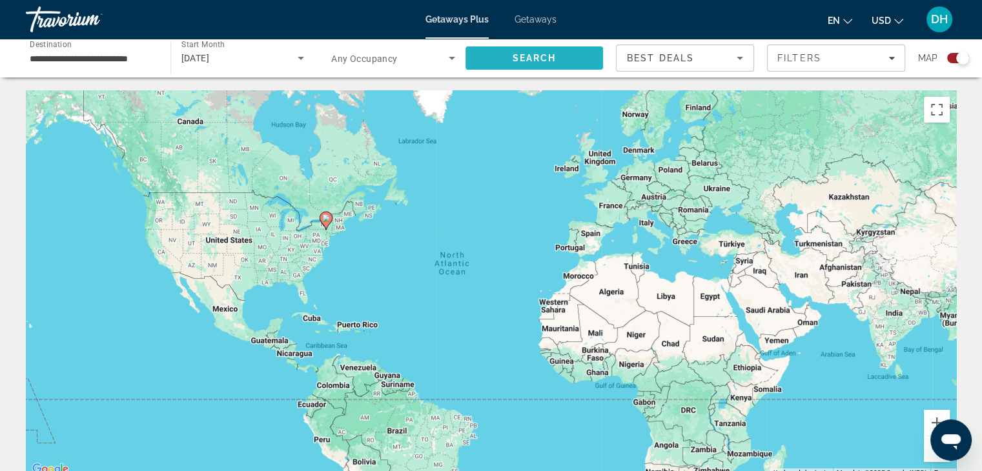
click at [532, 50] on span "Search" at bounding box center [535, 58] width 138 height 31
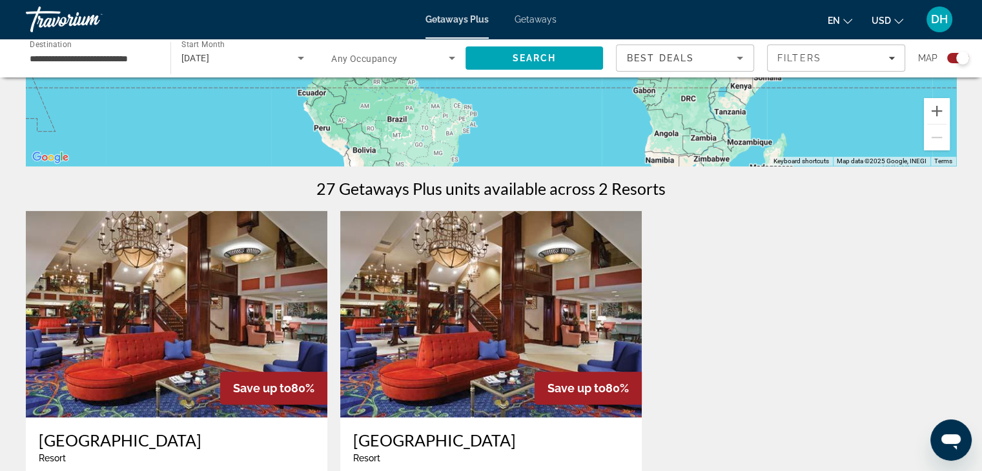
scroll to position [307, 0]
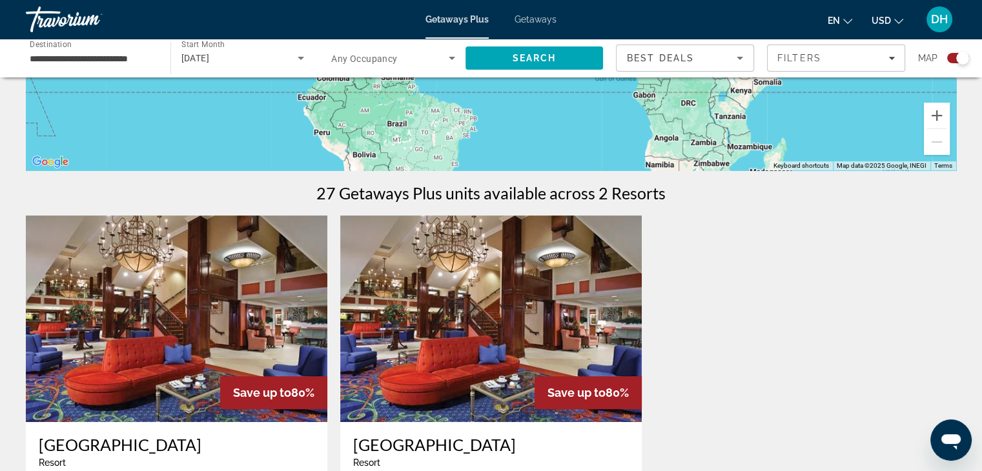
click at [280, 47] on div "[DATE]" at bounding box center [242, 58] width 123 height 36
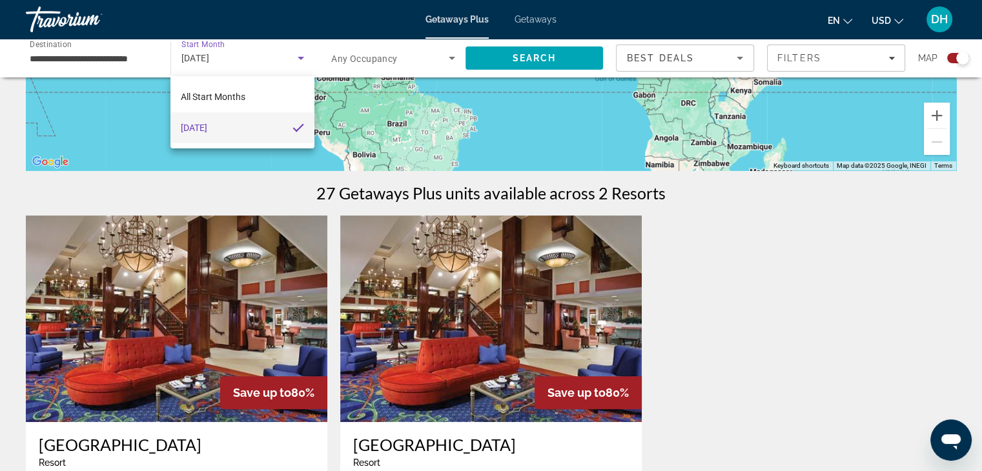
click at [261, 53] on div at bounding box center [491, 235] width 982 height 471
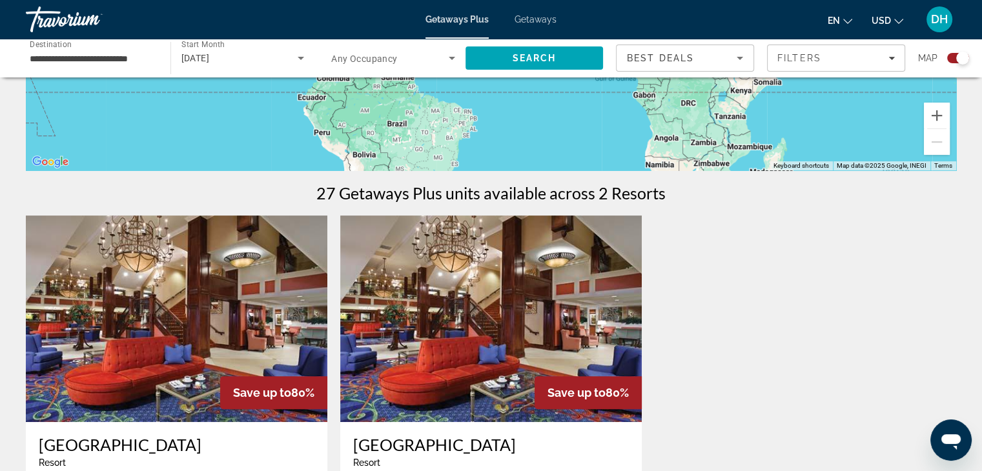
click at [261, 53] on div "[DATE]" at bounding box center [239, 57] width 117 height 15
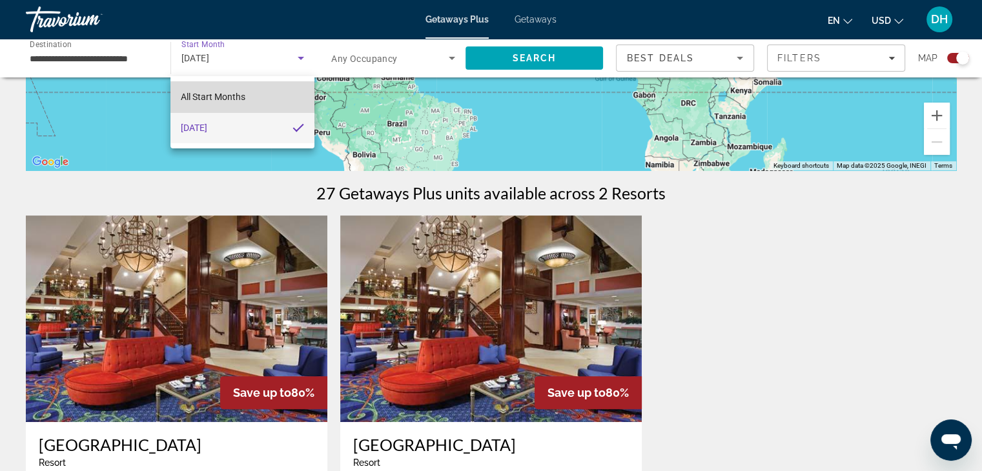
click at [231, 95] on span "All Start Months" at bounding box center [213, 97] width 65 height 10
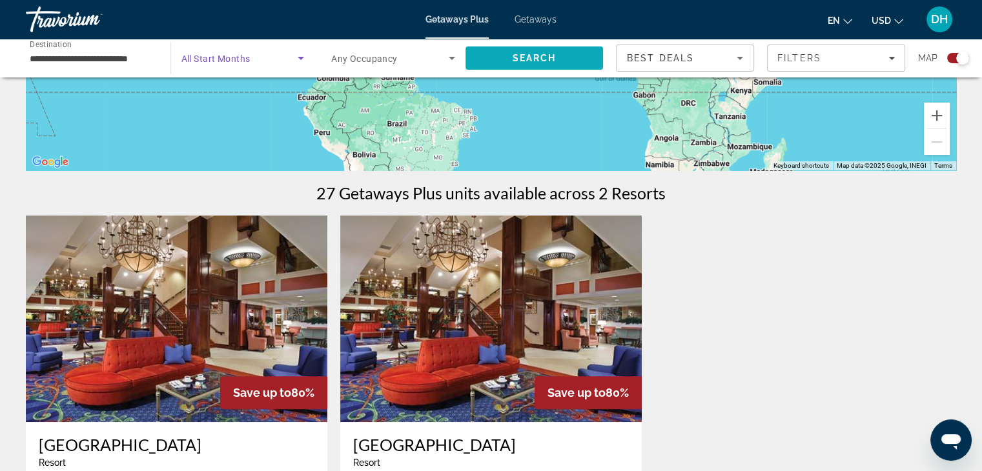
click at [514, 52] on span "Search" at bounding box center [535, 58] width 138 height 31
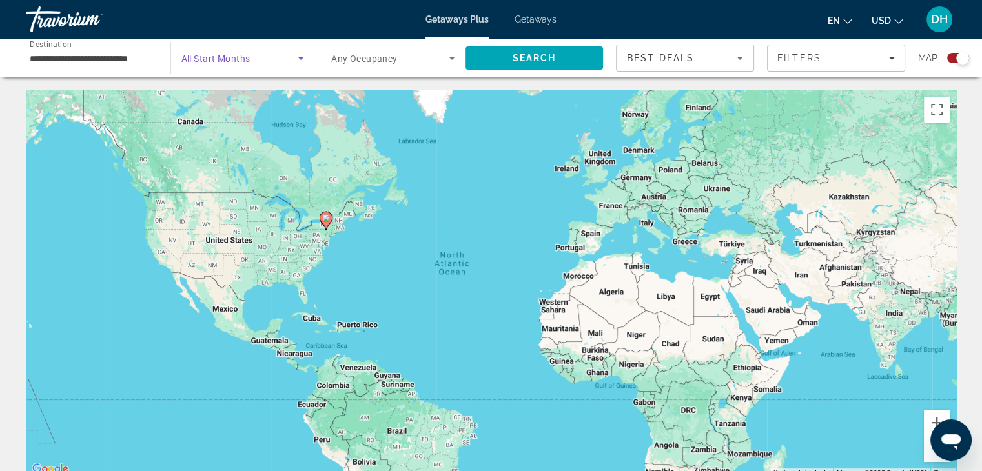
click at [227, 65] on span "Search widget" at bounding box center [239, 57] width 117 height 15
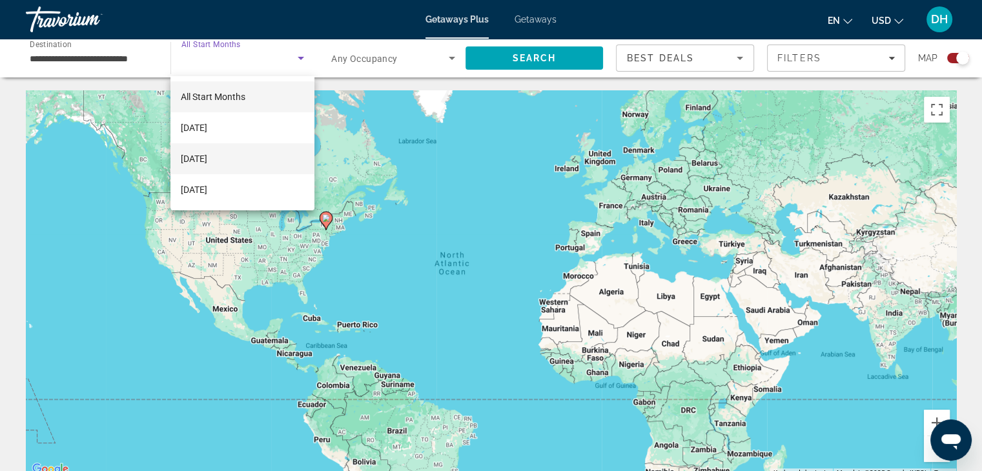
click at [207, 159] on span "[DATE]" at bounding box center [194, 158] width 26 height 15
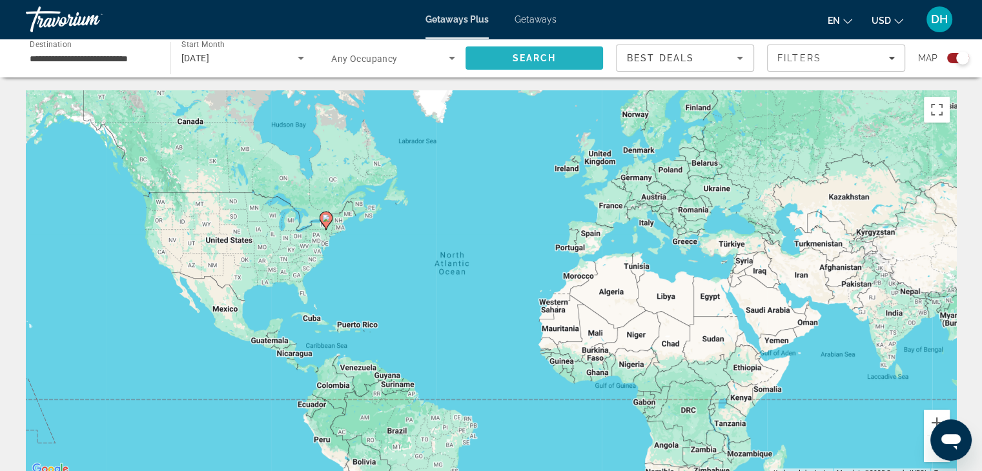
click at [509, 58] on span "Search" at bounding box center [535, 58] width 138 height 31
click at [281, 57] on div "[DATE]" at bounding box center [239, 57] width 117 height 15
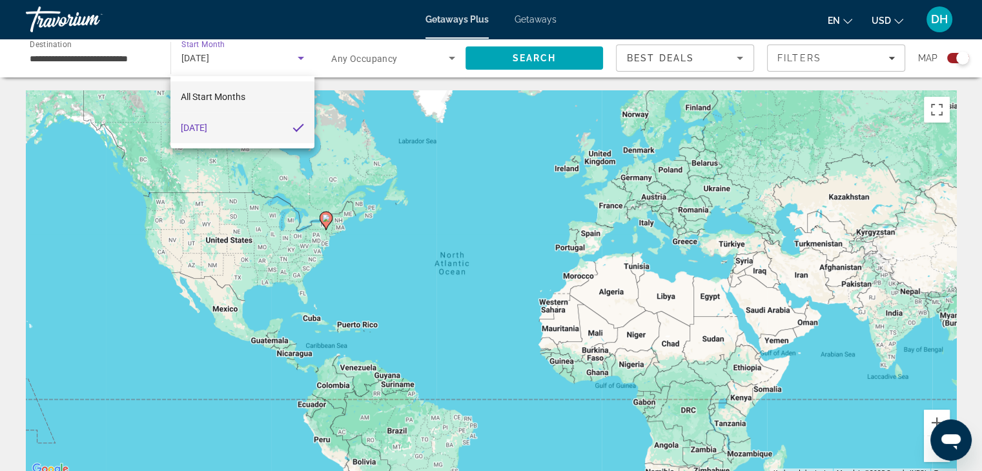
click at [238, 92] on span "All Start Months" at bounding box center [213, 97] width 65 height 10
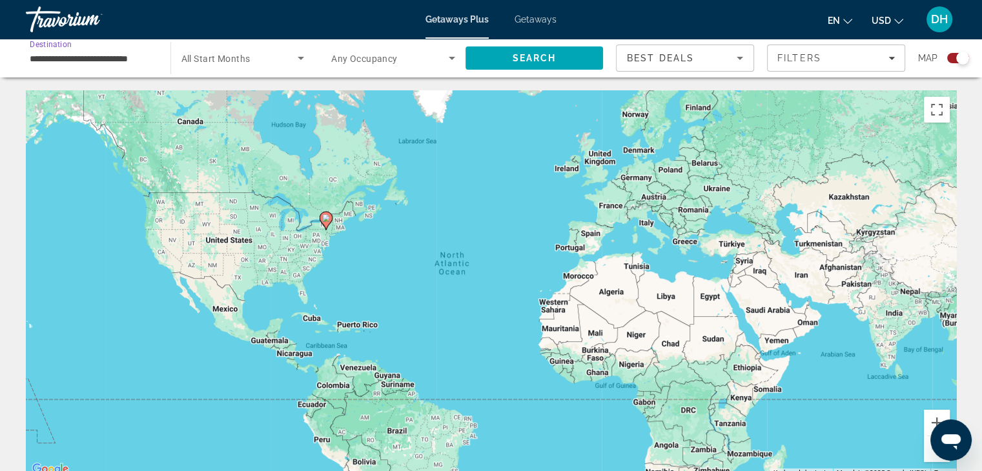
click at [139, 61] on input "**********" at bounding box center [92, 58] width 124 height 15
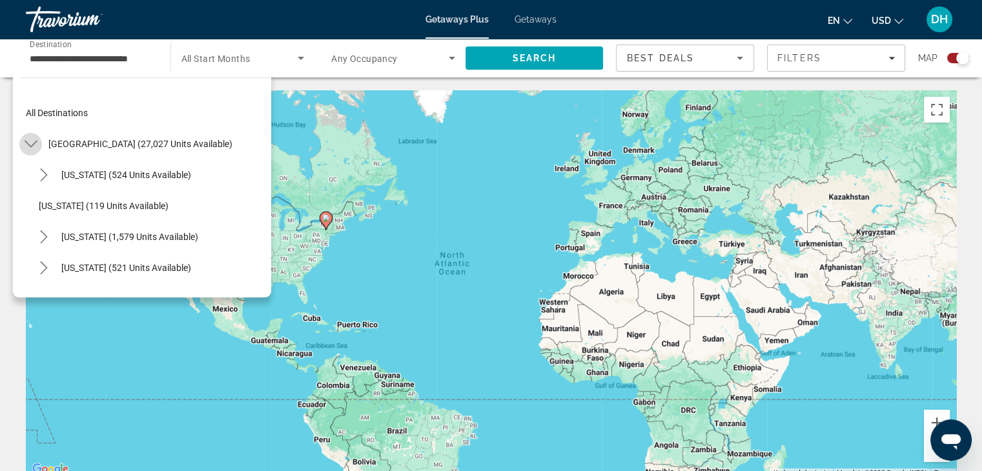
click at [26, 140] on icon "Toggle United States (27,027 units available) submenu" at bounding box center [31, 144] width 13 height 13
click at [34, 211] on icon "Toggle Canada (1,819 units available) submenu" at bounding box center [31, 206] width 13 height 13
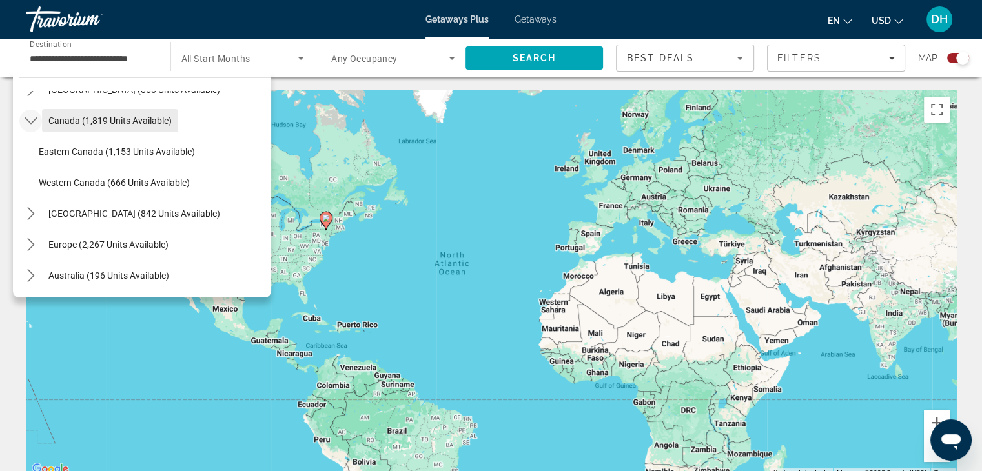
scroll to position [83, 0]
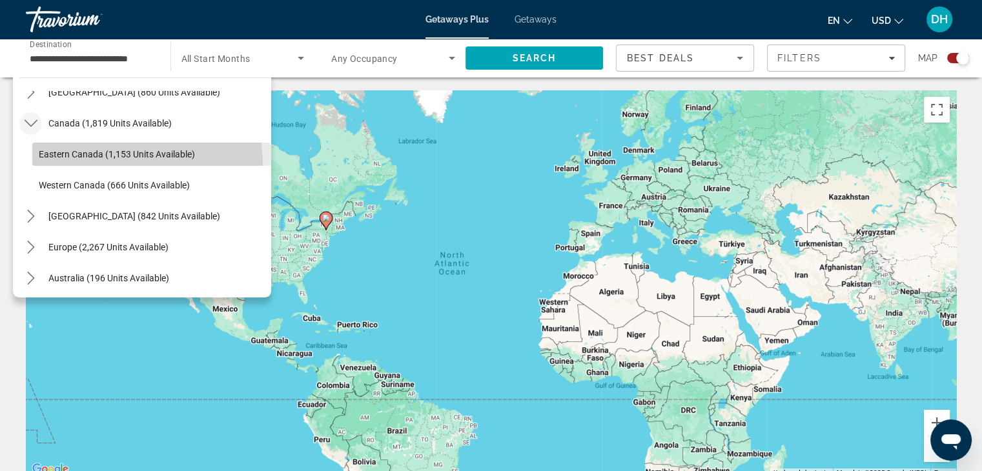
click at [129, 163] on span "Select destination: Eastern Canada (1,153 units available)" at bounding box center [151, 154] width 239 height 31
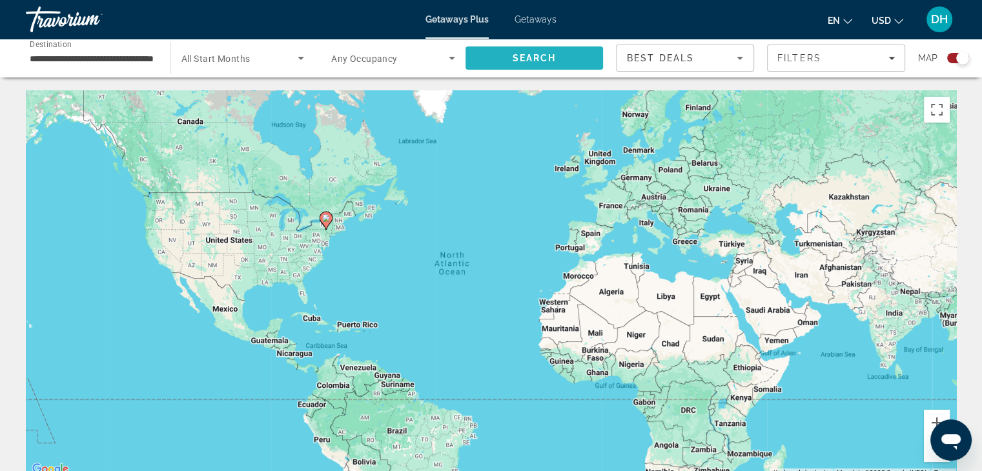
click at [530, 61] on span "Search" at bounding box center [534, 58] width 44 height 10
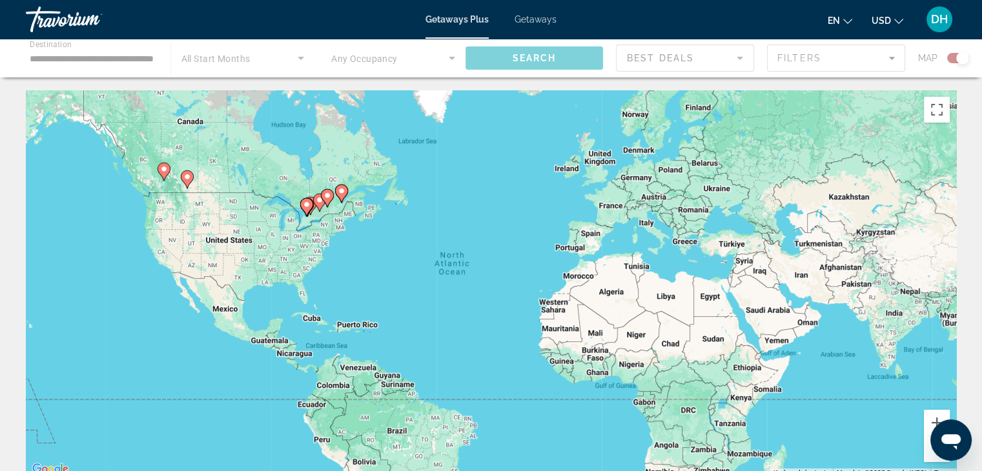
click at [242, 54] on div "Main content" at bounding box center [491, 58] width 982 height 39
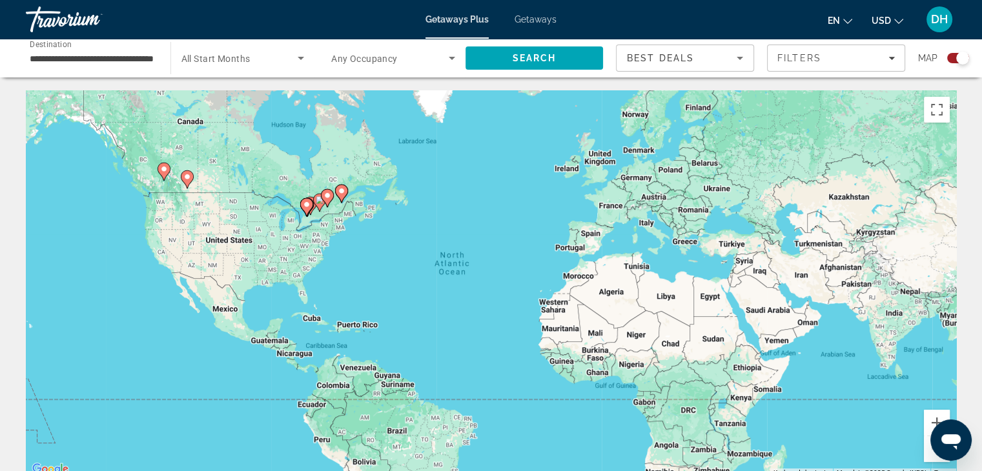
click at [248, 61] on span "All Start Months" at bounding box center [215, 59] width 69 height 10
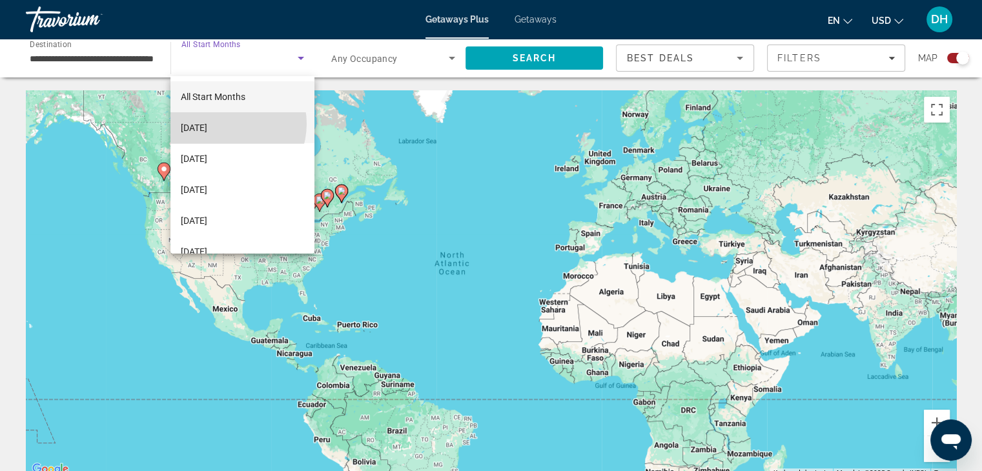
click at [207, 124] on span "[DATE]" at bounding box center [194, 127] width 26 height 15
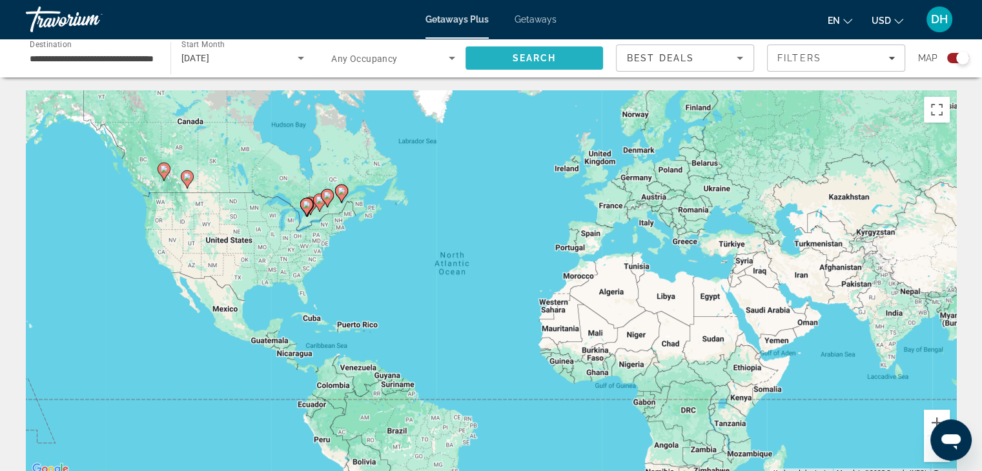
click at [501, 61] on span "Search" at bounding box center [535, 58] width 138 height 31
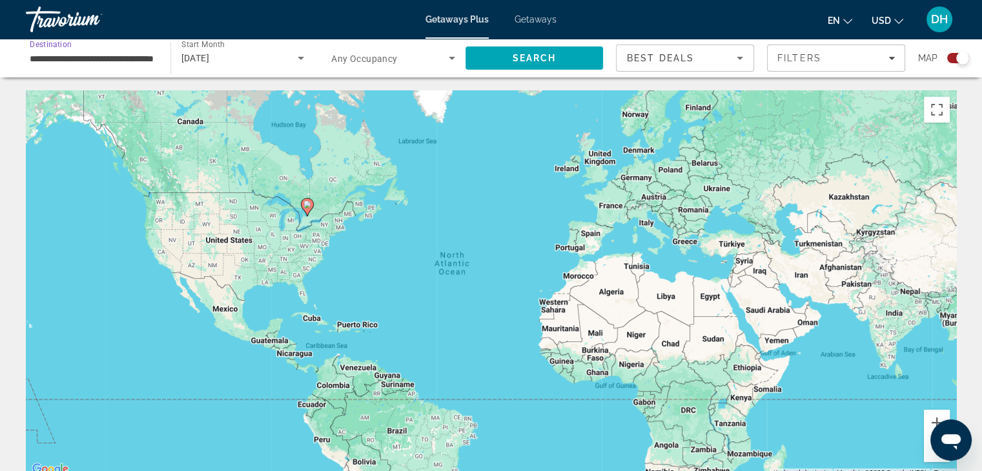
click at [145, 59] on input "**********" at bounding box center [92, 58] width 124 height 15
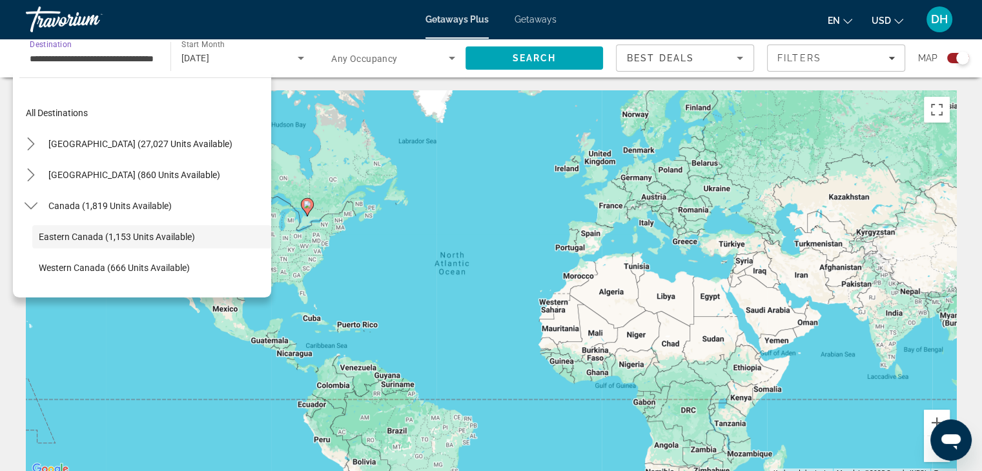
scroll to position [46, 0]
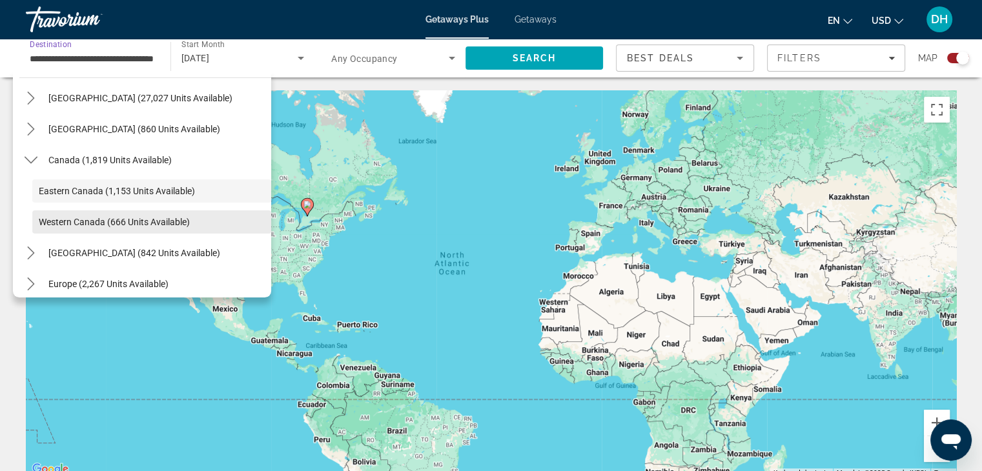
click at [119, 218] on span "Western Canada (666 units available)" at bounding box center [114, 222] width 151 height 10
type input "**********"
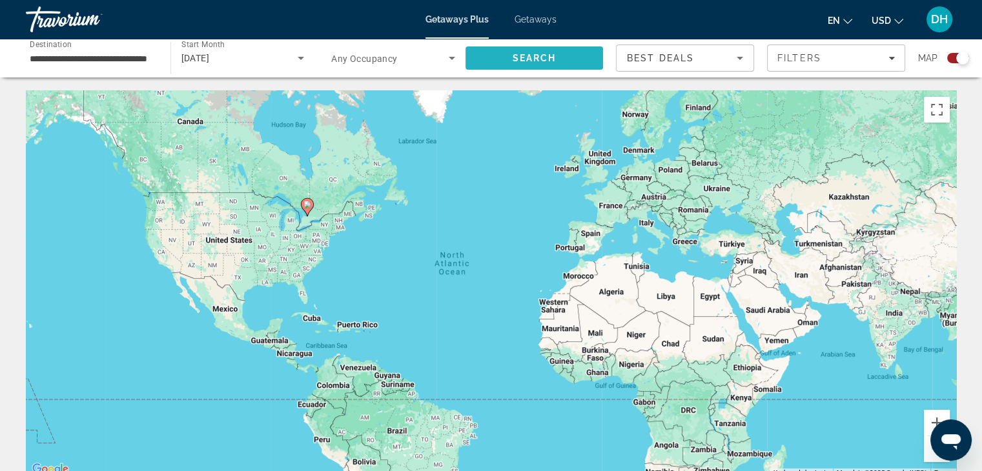
click at [496, 65] on span "Search" at bounding box center [535, 58] width 138 height 31
click at [232, 176] on div "To activate drag with keyboard, press Alt + Enter. Once in keyboard drag state,…" at bounding box center [491, 283] width 931 height 387
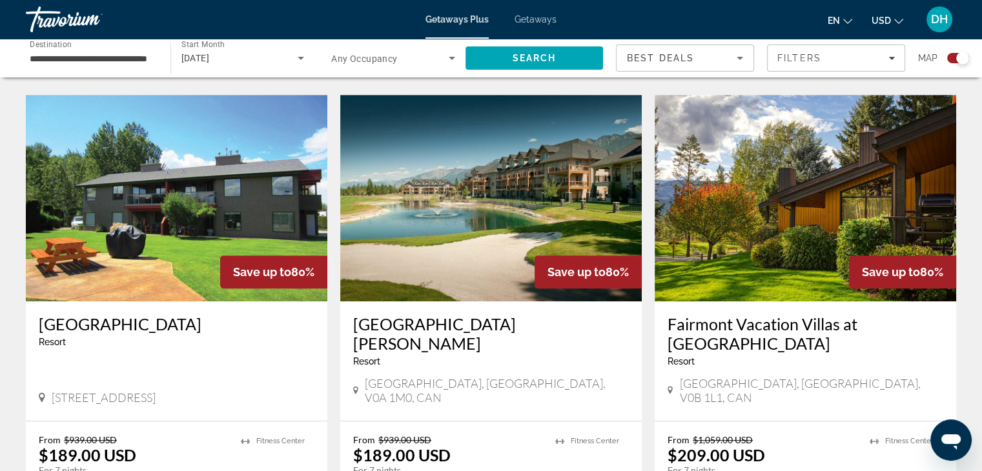
scroll to position [883, 0]
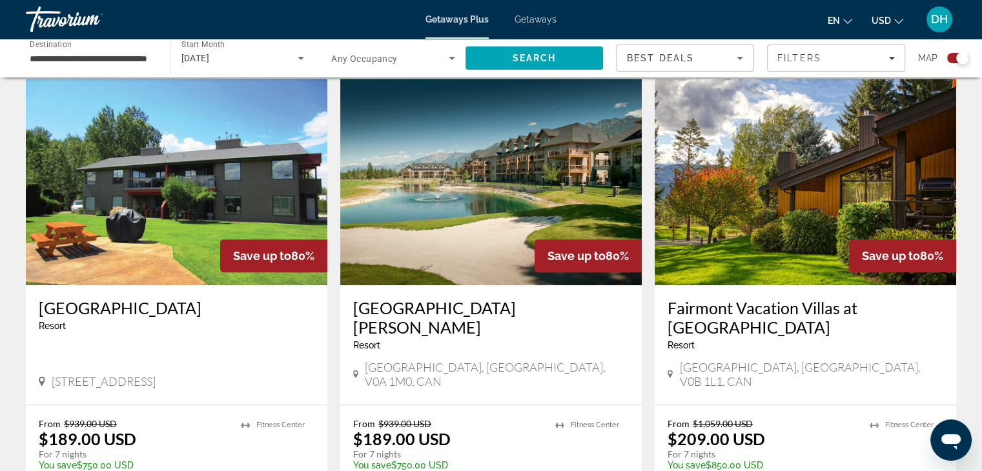
click at [137, 307] on h3 "[GEOGRAPHIC_DATA]" at bounding box center [177, 307] width 276 height 19
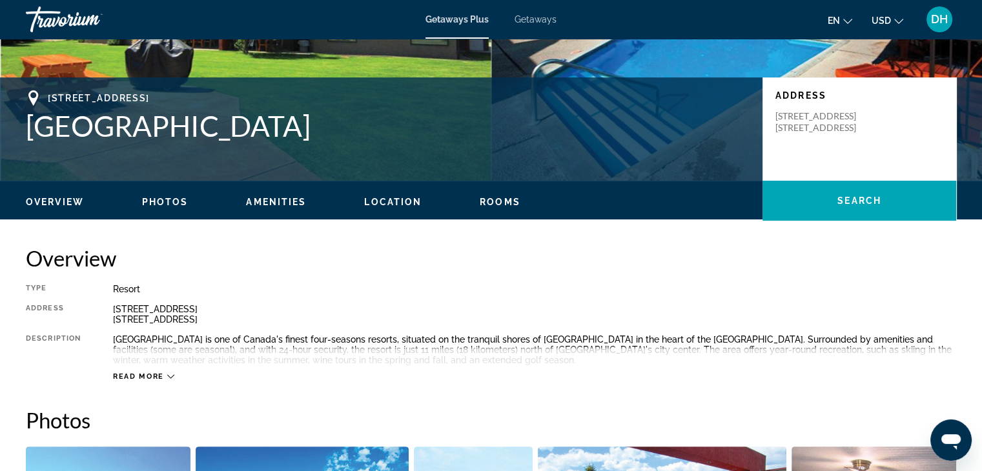
click at [380, 197] on span "Location" at bounding box center [392, 202] width 57 height 10
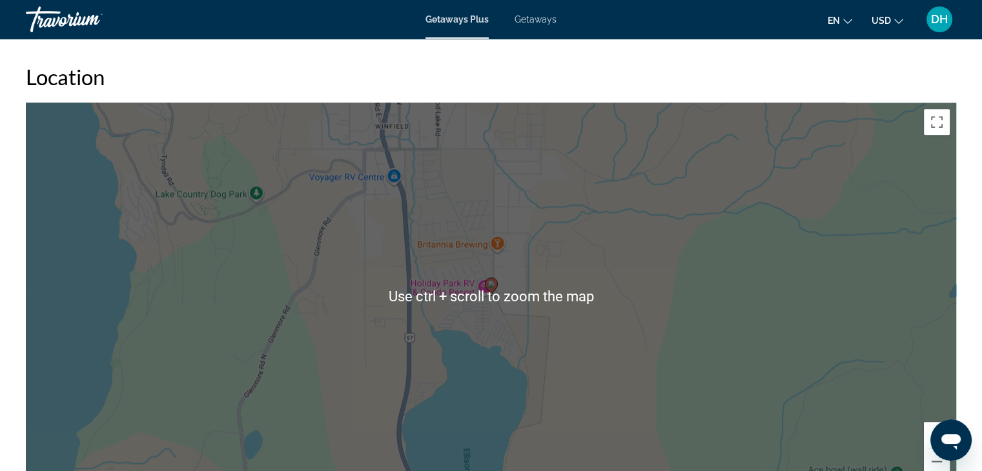
scroll to position [1616, 0]
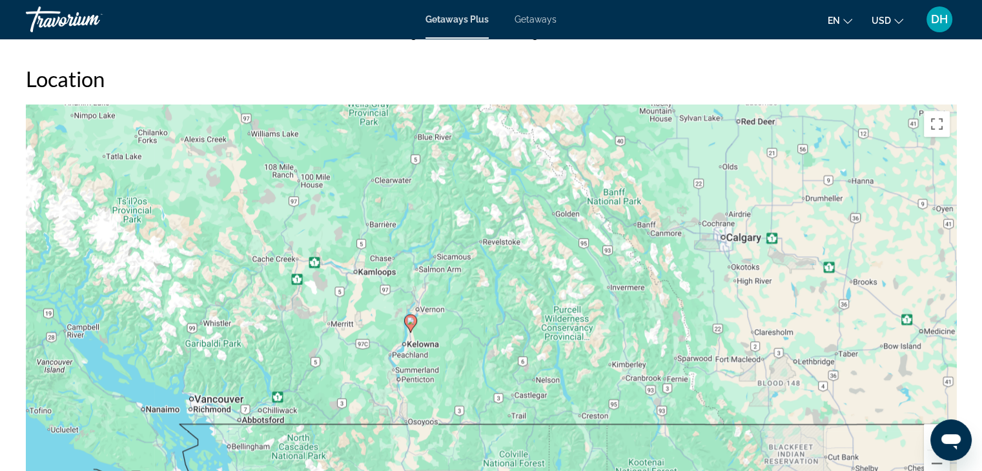
drag, startPoint x: 551, startPoint y: 267, endPoint x: 452, endPoint y: 320, distance: 112.4
click at [452, 320] on div "To activate drag with keyboard, press Alt + Enter. Once in keyboard drag state,…" at bounding box center [491, 298] width 931 height 387
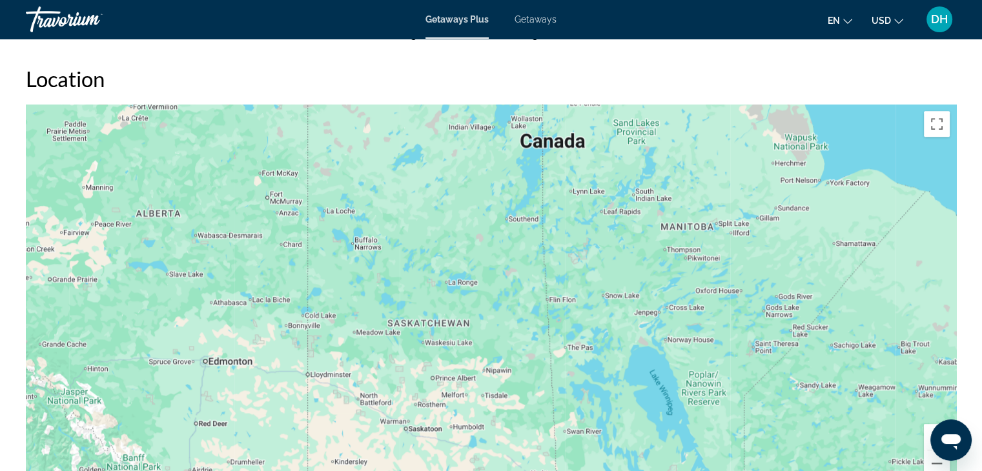
drag, startPoint x: 555, startPoint y: 274, endPoint x: 265, endPoint y: 324, distance: 294.7
click at [265, 324] on div "To activate drag with keyboard, press Alt + Enter. Once in keyboard drag state,…" at bounding box center [491, 298] width 931 height 387
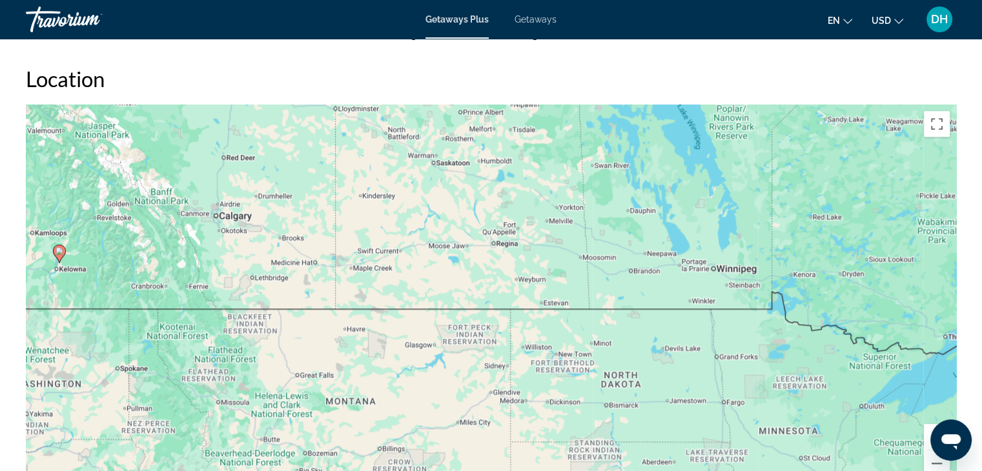
drag, startPoint x: 628, startPoint y: 197, endPoint x: 486, endPoint y: 352, distance: 209.8
click at [486, 352] on div "To activate drag with keyboard, press Alt + Enter. Once in keyboard drag state,…" at bounding box center [491, 298] width 931 height 387
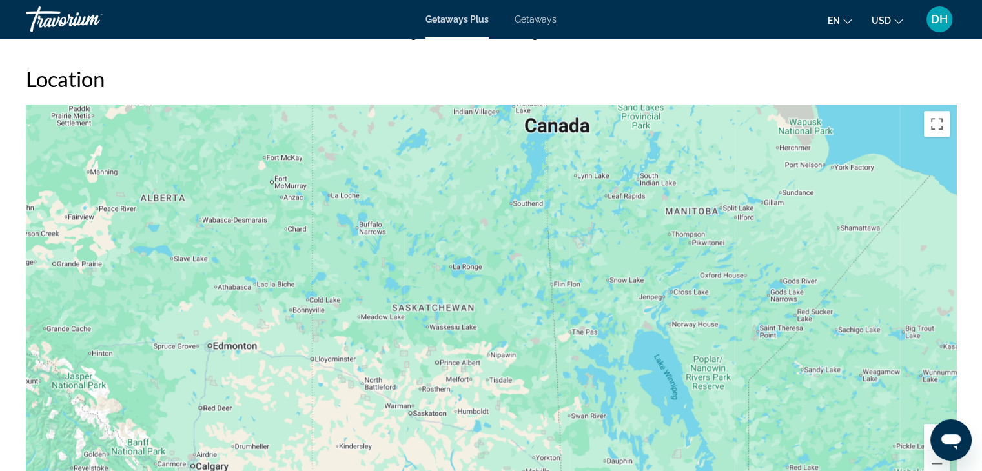
drag, startPoint x: 493, startPoint y: 269, endPoint x: 535, endPoint y: 408, distance: 145.9
click at [535, 408] on div "To activate drag with keyboard, press Alt + Enter. Once in keyboard drag state,…" at bounding box center [491, 298] width 931 height 387
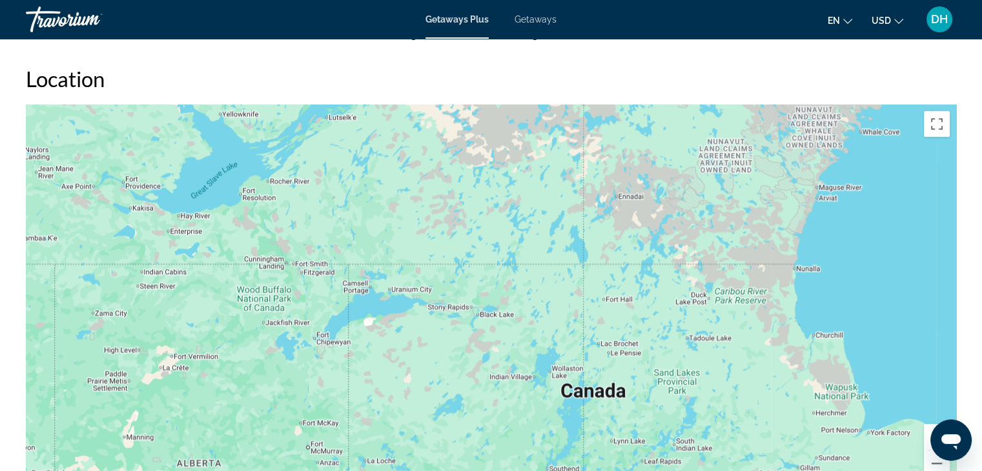
drag, startPoint x: 557, startPoint y: 232, endPoint x: 592, endPoint y: 501, distance: 270.9
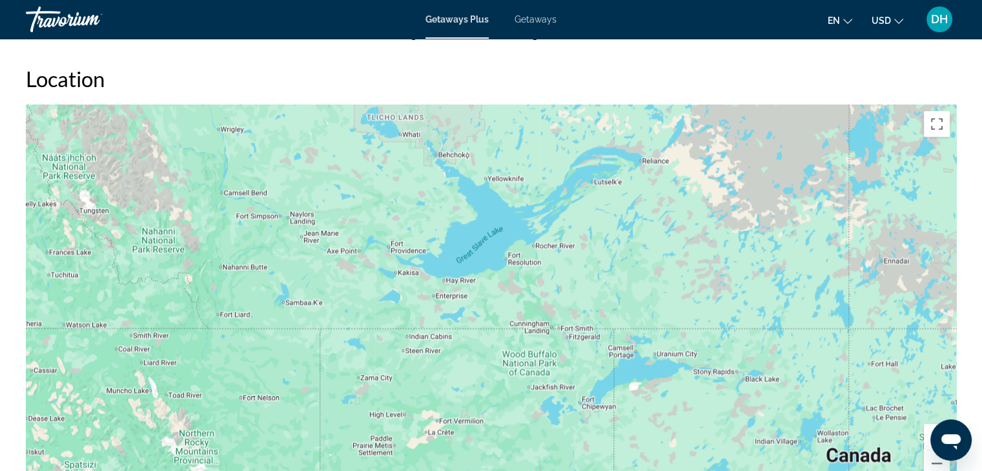
drag, startPoint x: 333, startPoint y: 347, endPoint x: 601, endPoint y: 411, distance: 275.7
click at [601, 411] on div "Main content" at bounding box center [491, 298] width 931 height 387
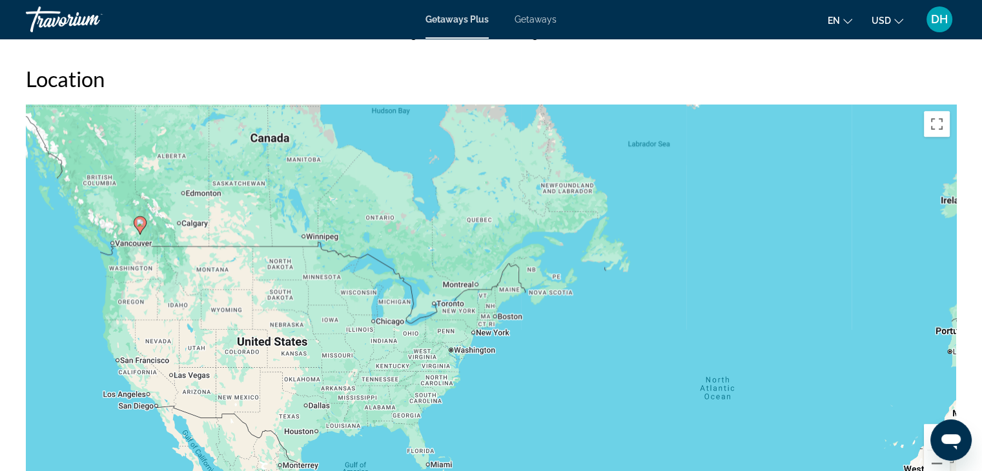
drag, startPoint x: 662, startPoint y: 311, endPoint x: 362, endPoint y: 136, distance: 347.9
click at [362, 136] on div "To activate drag with keyboard, press Alt + Enter. Once in keyboard drag state,…" at bounding box center [491, 298] width 931 height 387
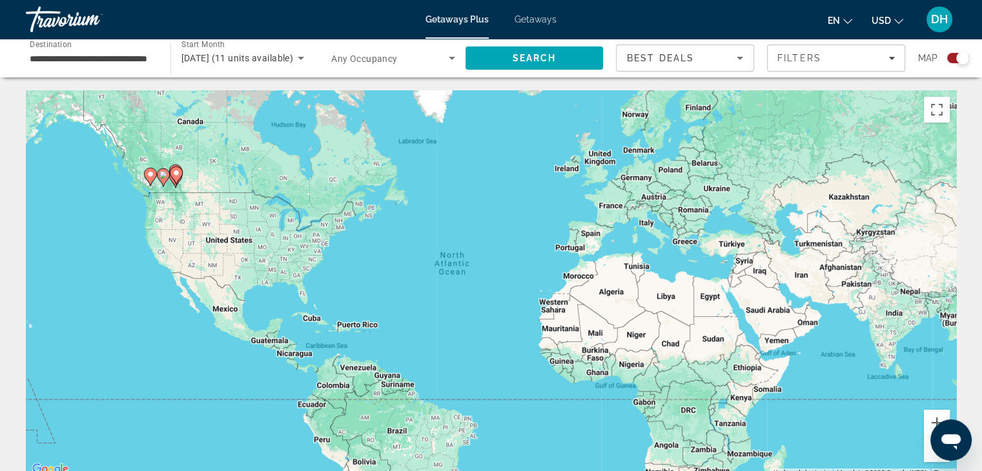
click at [132, 67] on div "**********" at bounding box center [92, 58] width 124 height 37
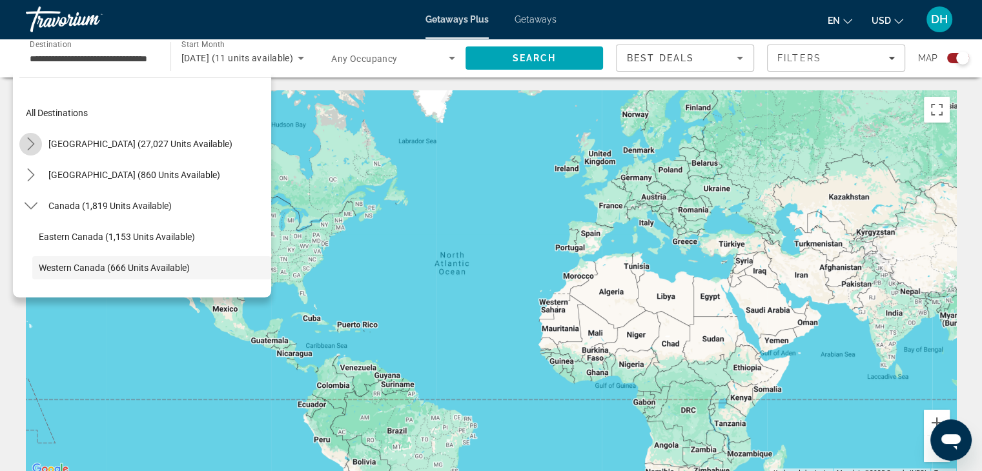
click at [31, 141] on icon "Toggle United States (27,027 units available) submenu" at bounding box center [30, 144] width 7 height 13
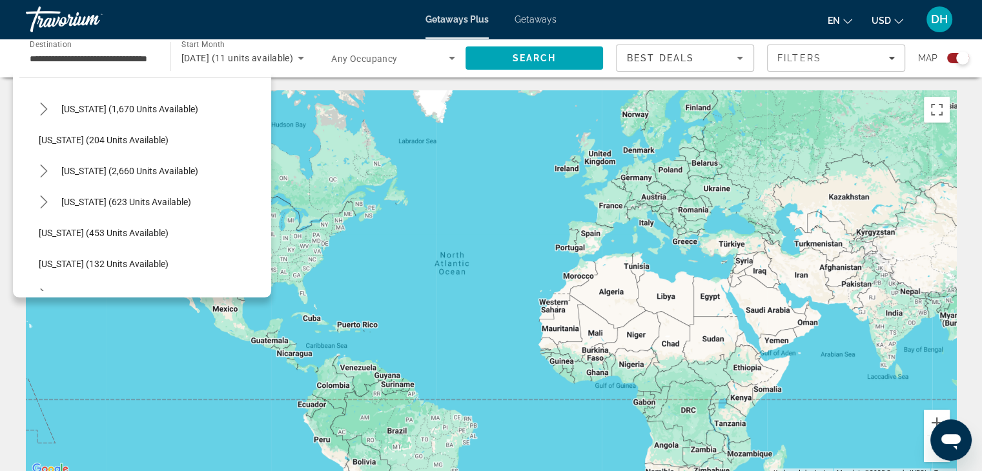
scroll to position [592, 0]
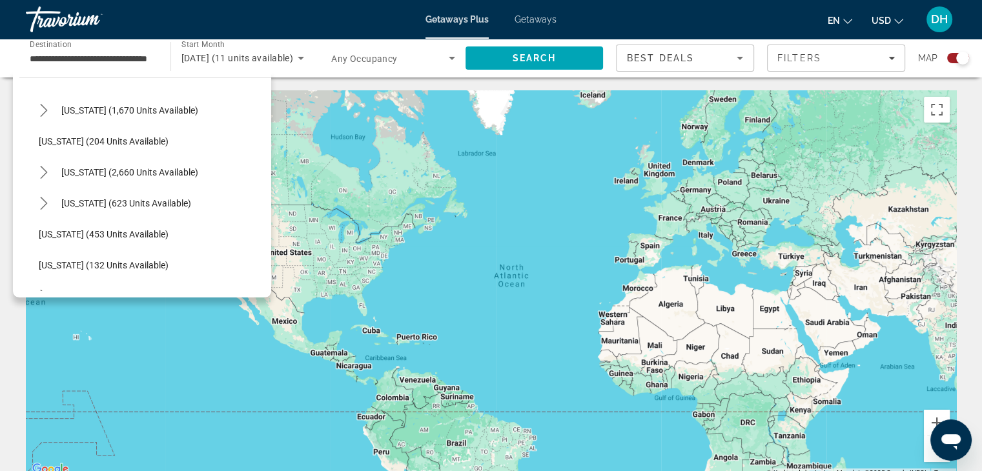
drag, startPoint x: 500, startPoint y: 256, endPoint x: 655, endPoint y: 288, distance: 158.2
click at [655, 288] on div "To activate drag with keyboard, press Alt + Enter. Once in keyboard drag state,…" at bounding box center [491, 283] width 931 height 387
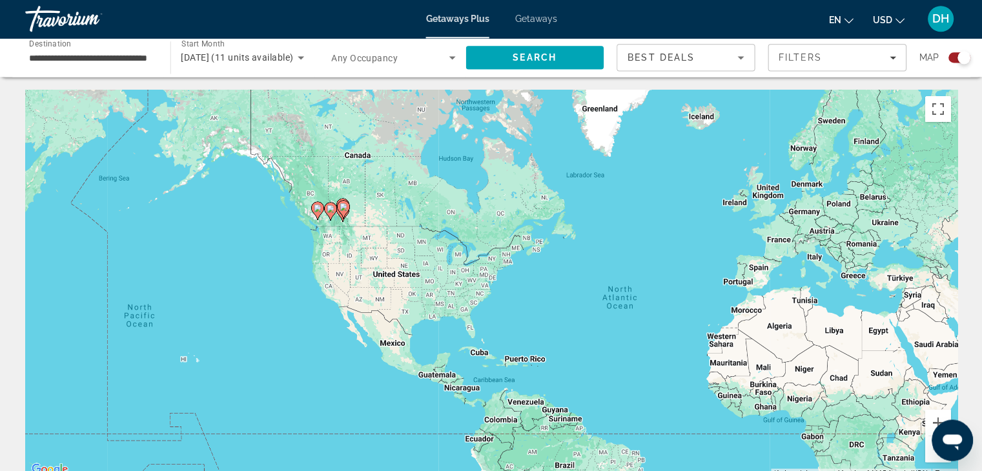
scroll to position [0, 0]
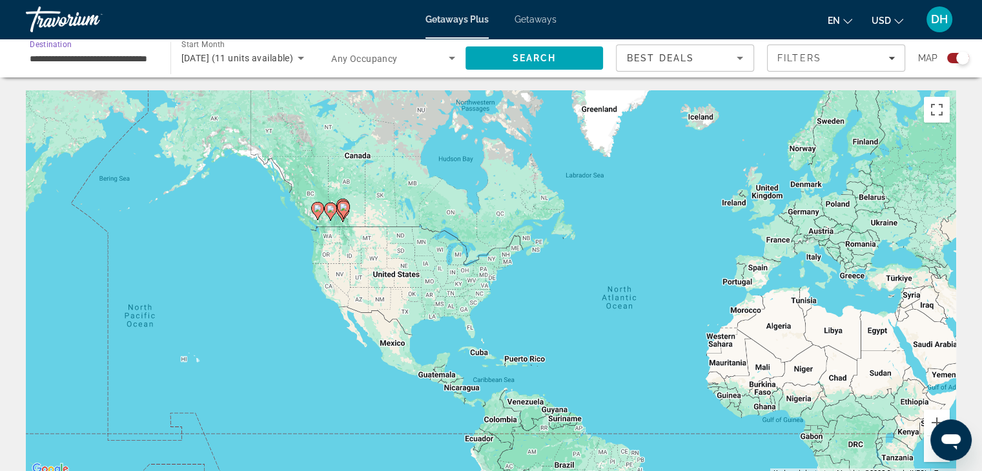
drag, startPoint x: 902, startPoint y: 0, endPoint x: 92, endPoint y: 61, distance: 812.7
click at [92, 61] on input "**********" at bounding box center [92, 58] width 124 height 15
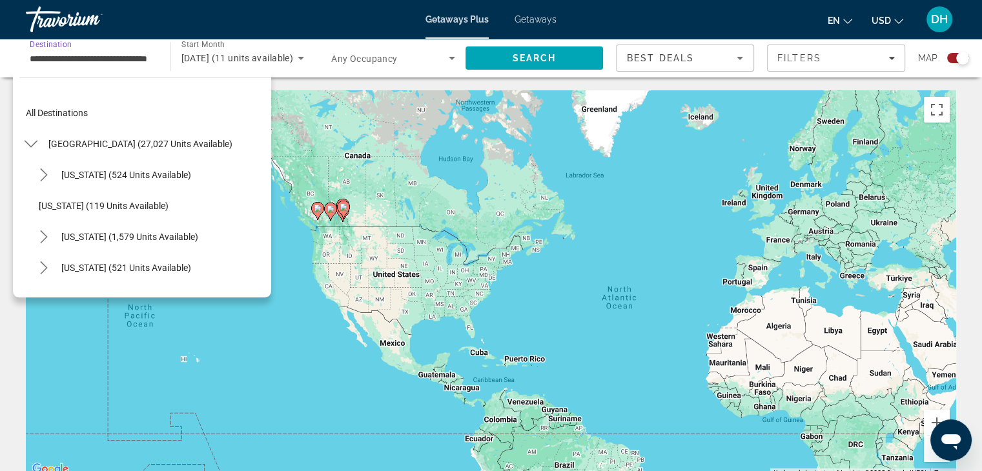
scroll to position [1224, 0]
